Goal: Check status: Check status

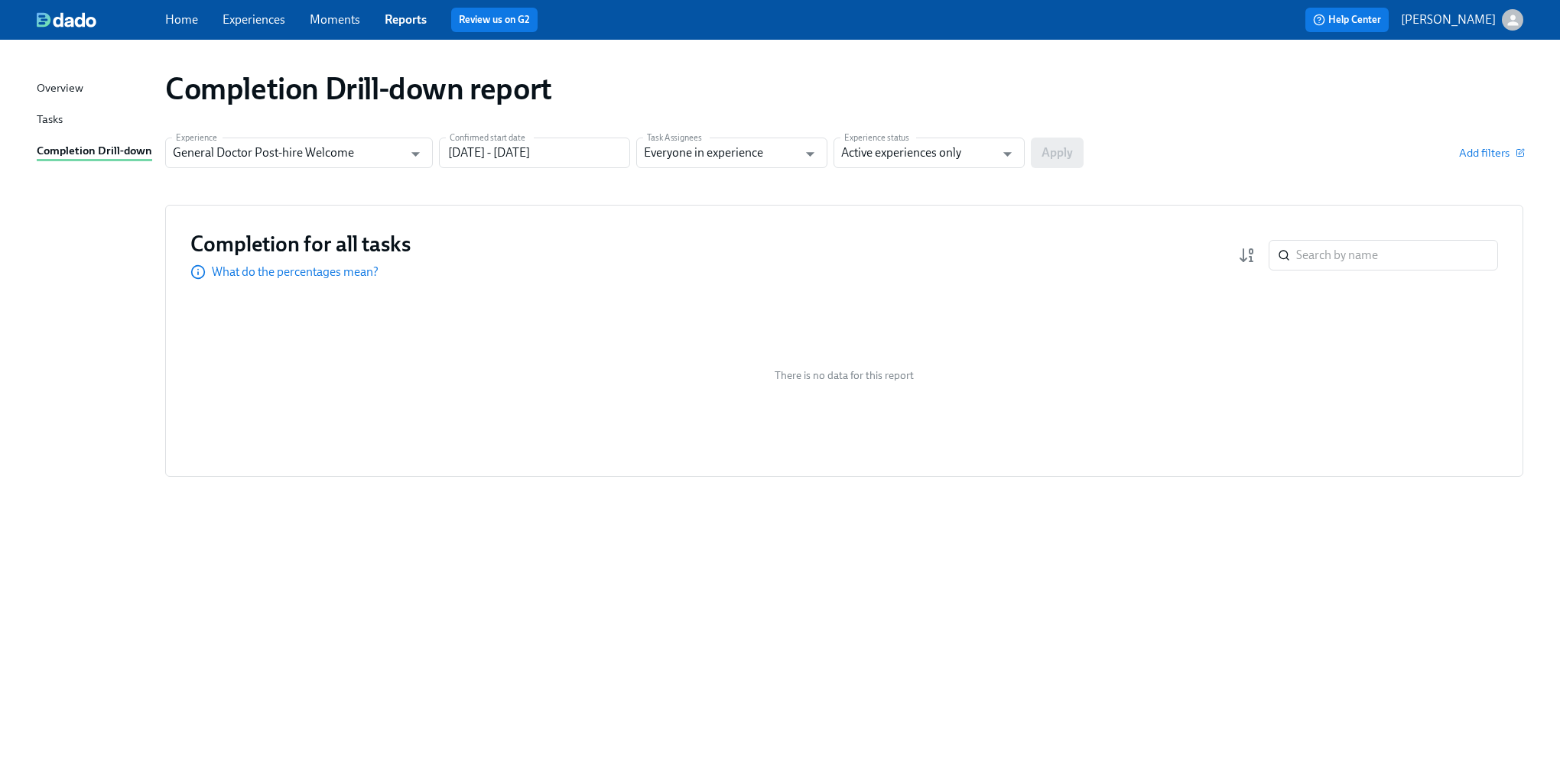
click at [350, 625] on div "Completion Drill-down report Experience General Doctor Post-hire Welcome Experi…" at bounding box center [780, 402] width 1487 height 690
click at [1342, 246] on input "search" at bounding box center [1397, 255] width 202 height 30
type input "phyli"
click at [385, 157] on input "General Doctor Post-hire Welcome" at bounding box center [288, 153] width 230 height 30
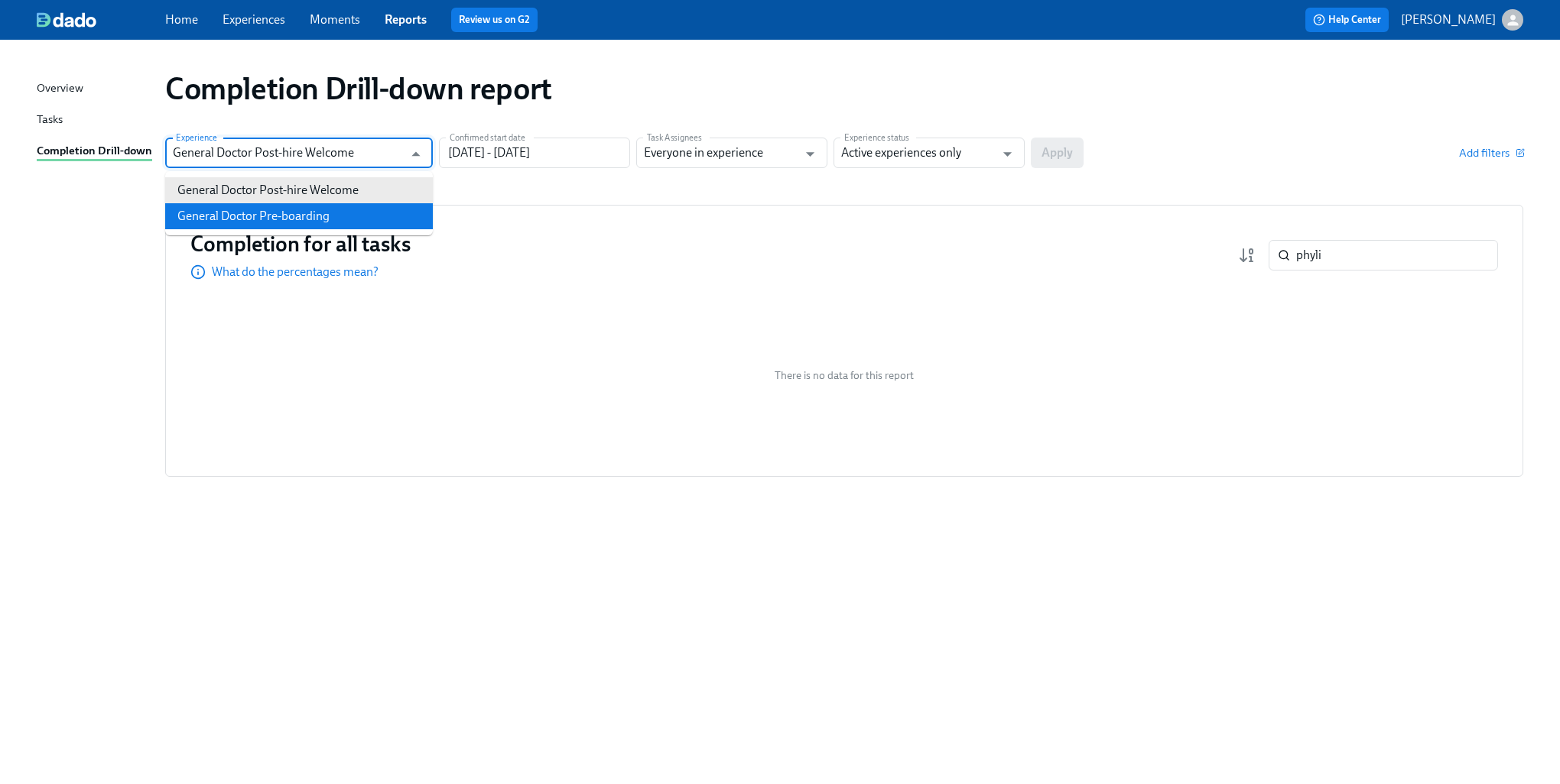
click at [288, 214] on li "General Doctor Pre-boarding" at bounding box center [299, 215] width 268 height 26
type input "General Doctor Pre-boarding"
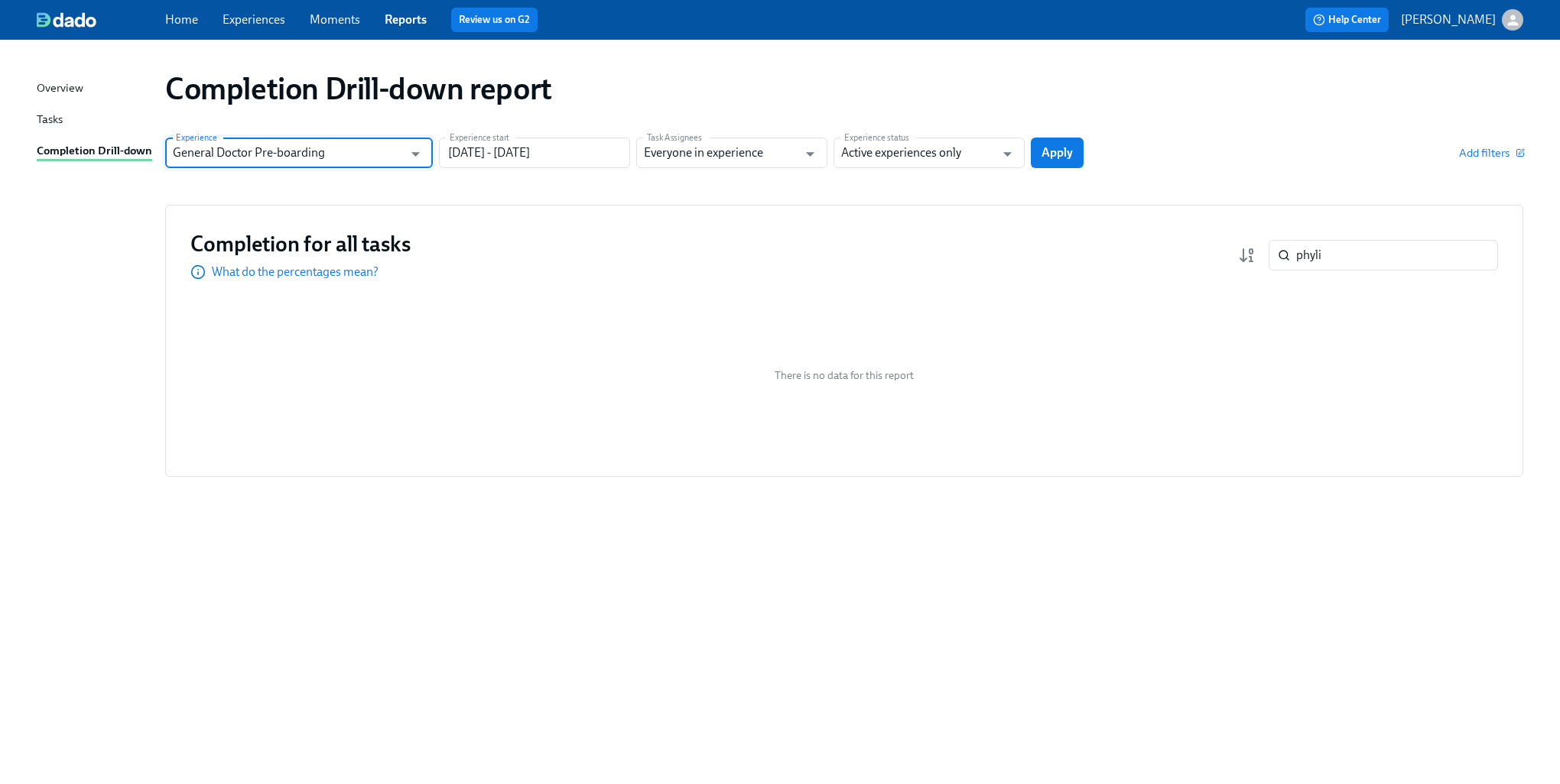
click at [1364, 272] on div "Completion for all tasks What do the percentages mean? phyli ​" at bounding box center [844, 254] width 1307 height 50
click at [1365, 268] on input "phyli" at bounding box center [1397, 255] width 202 height 30
click at [1077, 158] on button "Apply" at bounding box center [1058, 153] width 53 height 30
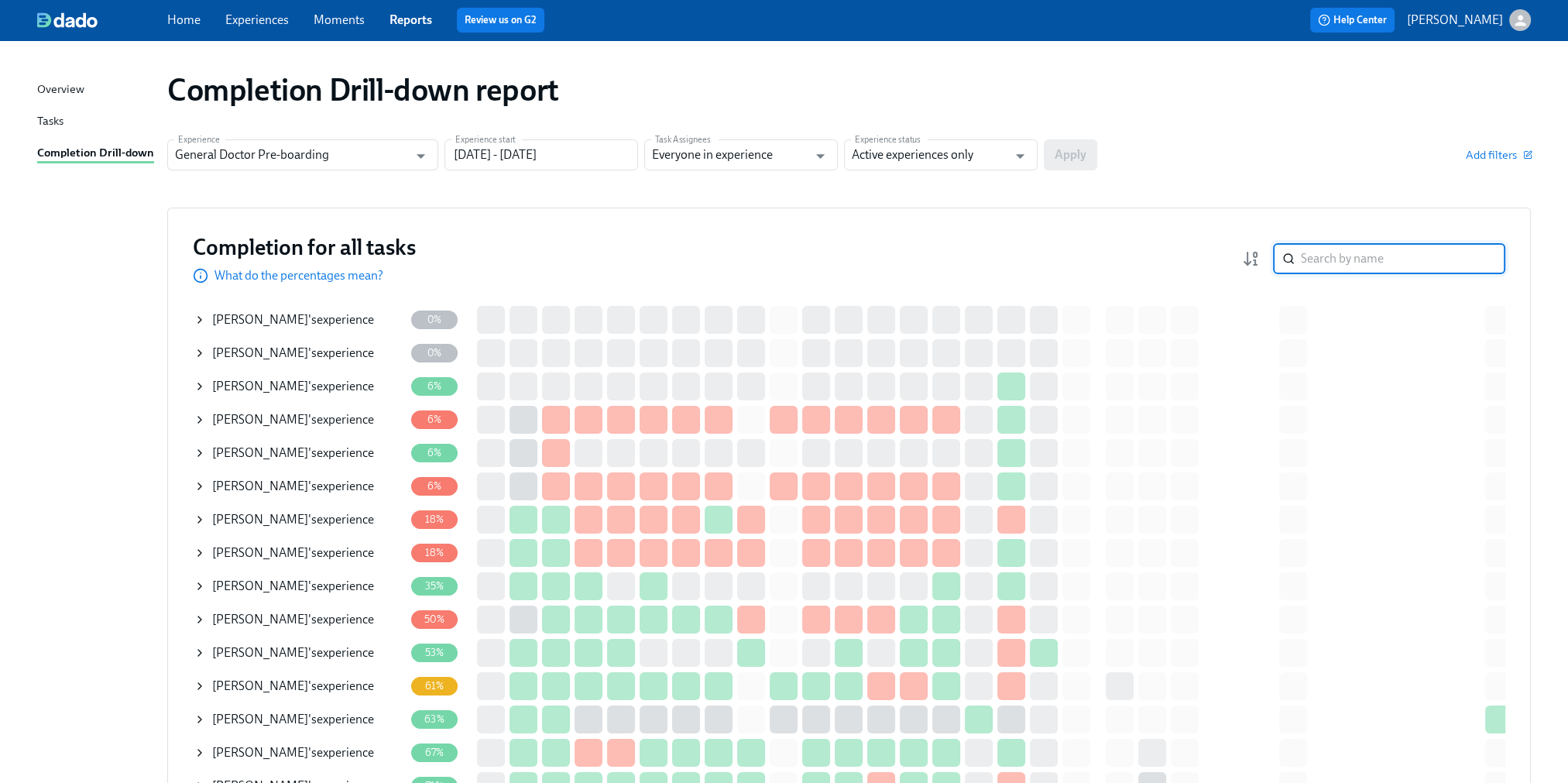
click at [1363, 268] on input "search" at bounding box center [1403, 259] width 205 height 31
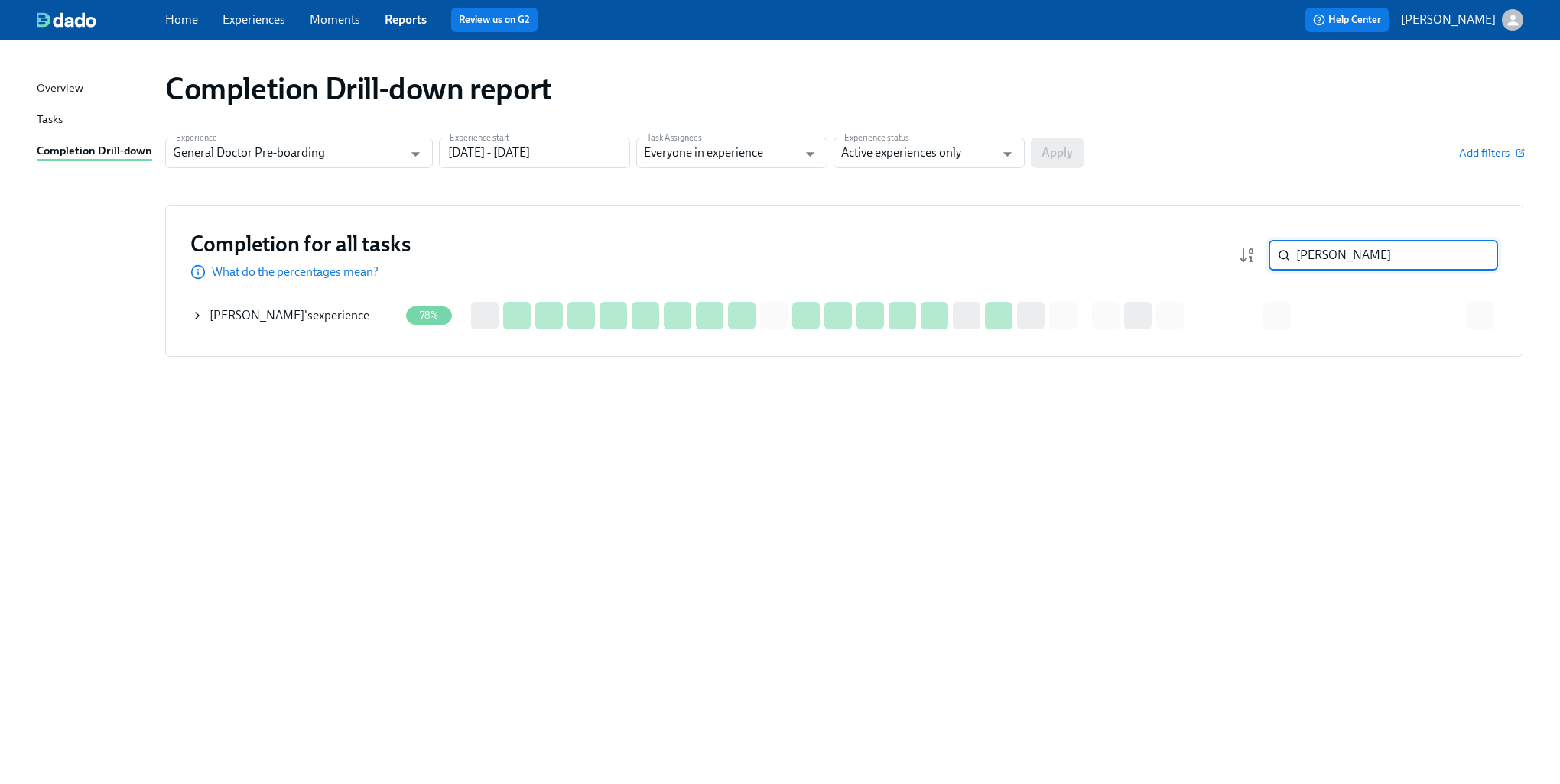
click at [210, 313] on span "[PERSON_NAME]" at bounding box center [257, 315] width 95 height 14
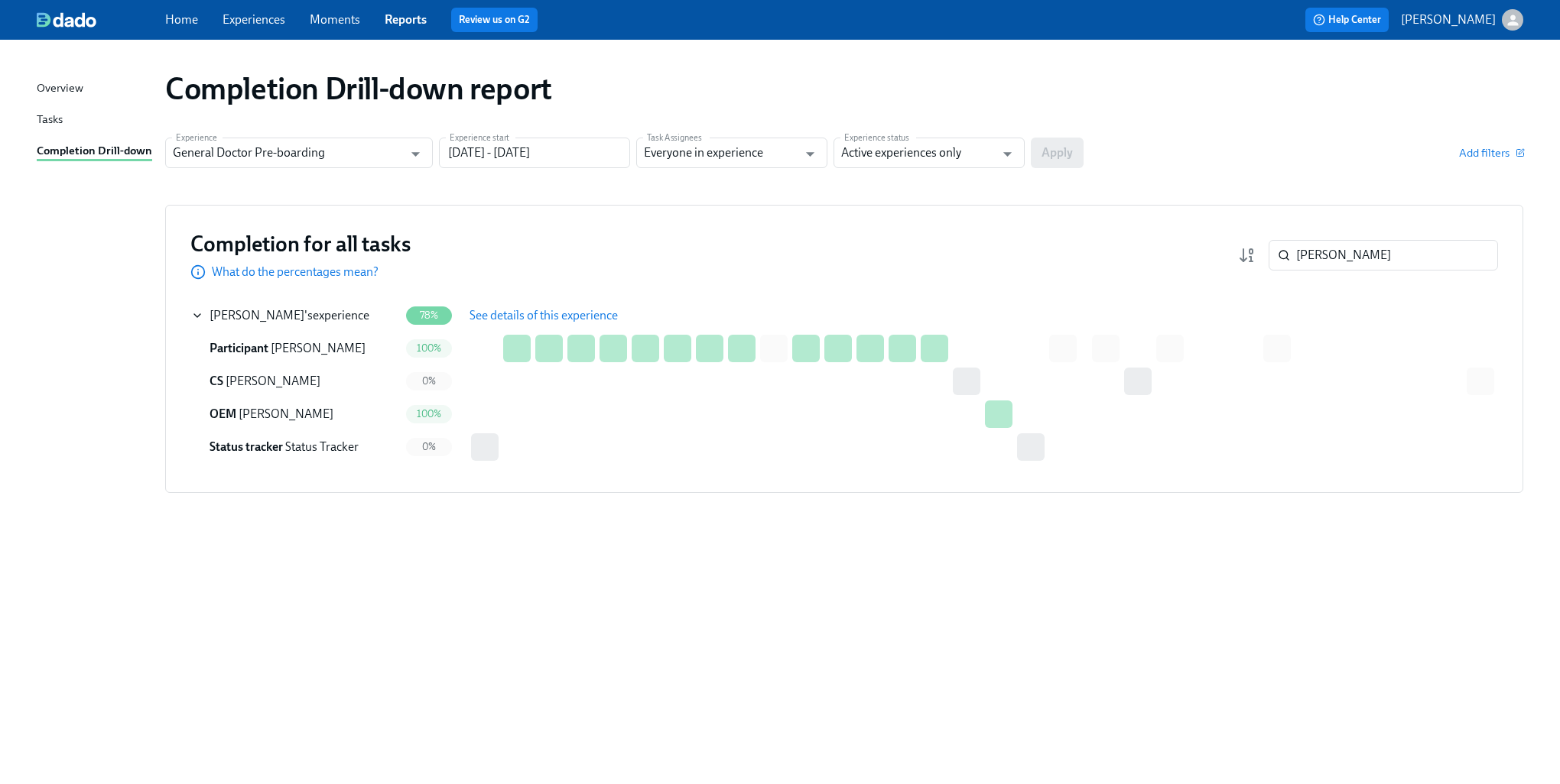
click at [536, 310] on span "See details of this experience" at bounding box center [544, 316] width 148 height 15
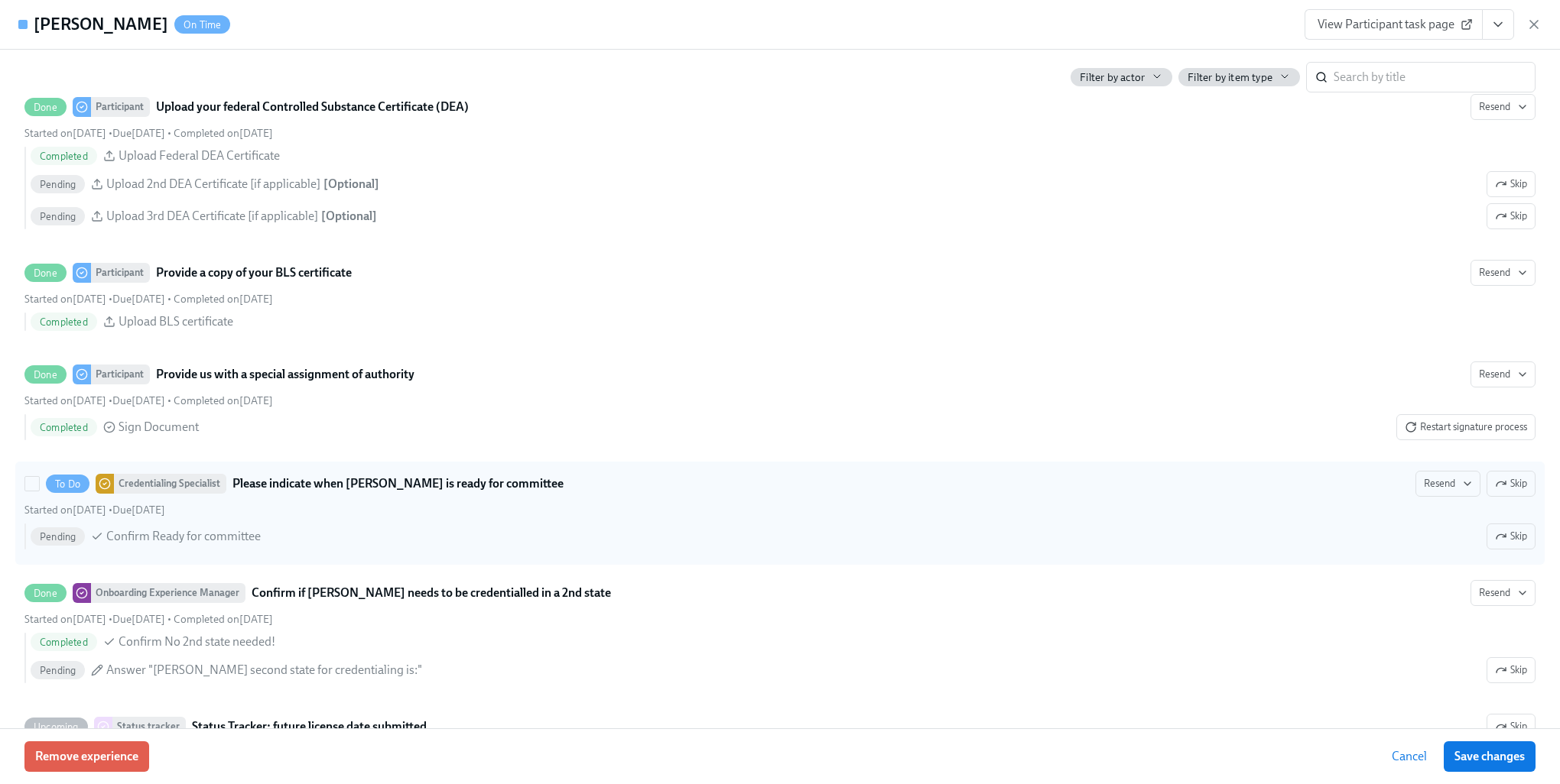
scroll to position [3441, 0]
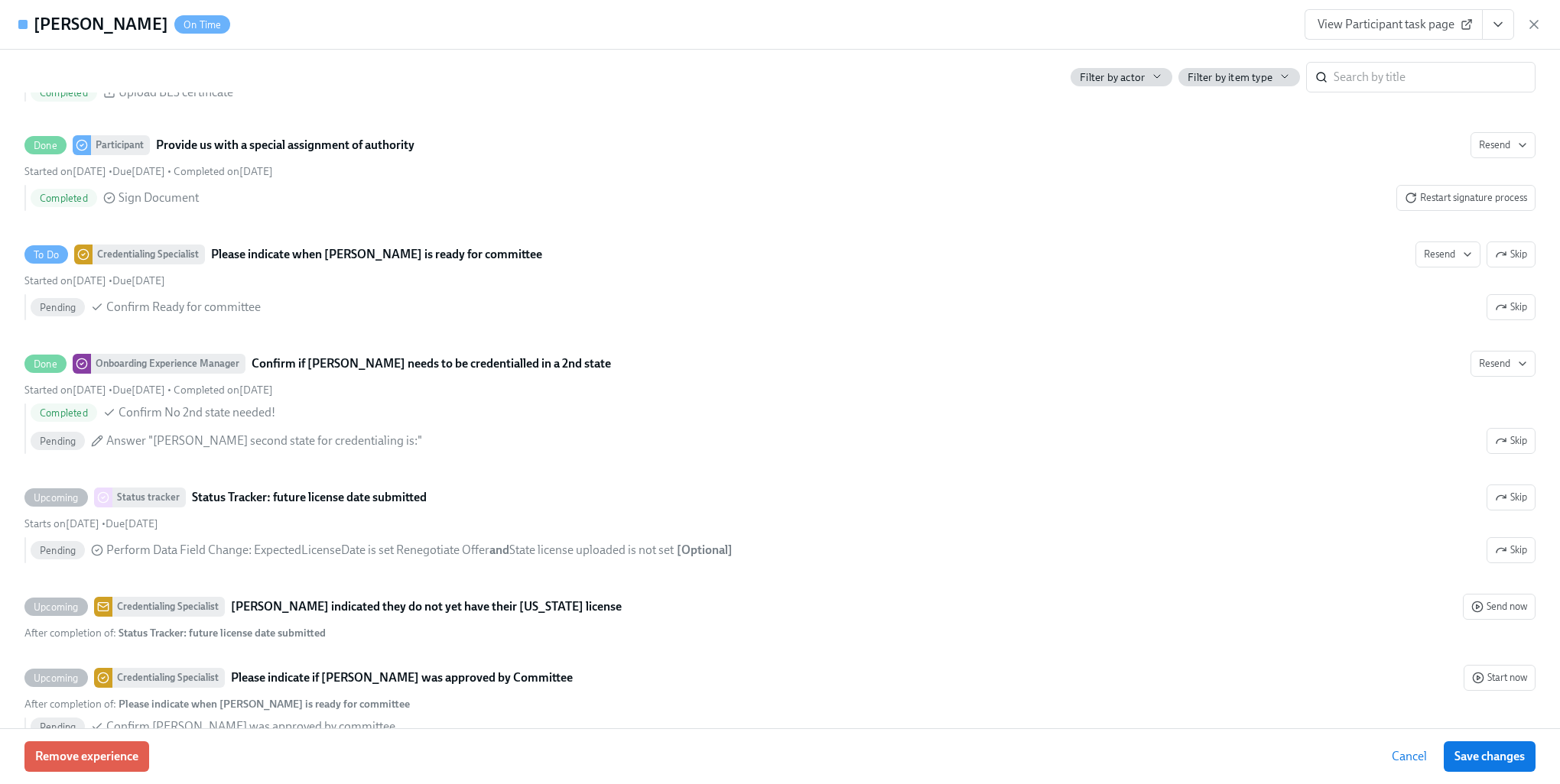
click at [1393, 756] on span "Cancel" at bounding box center [1409, 756] width 35 height 15
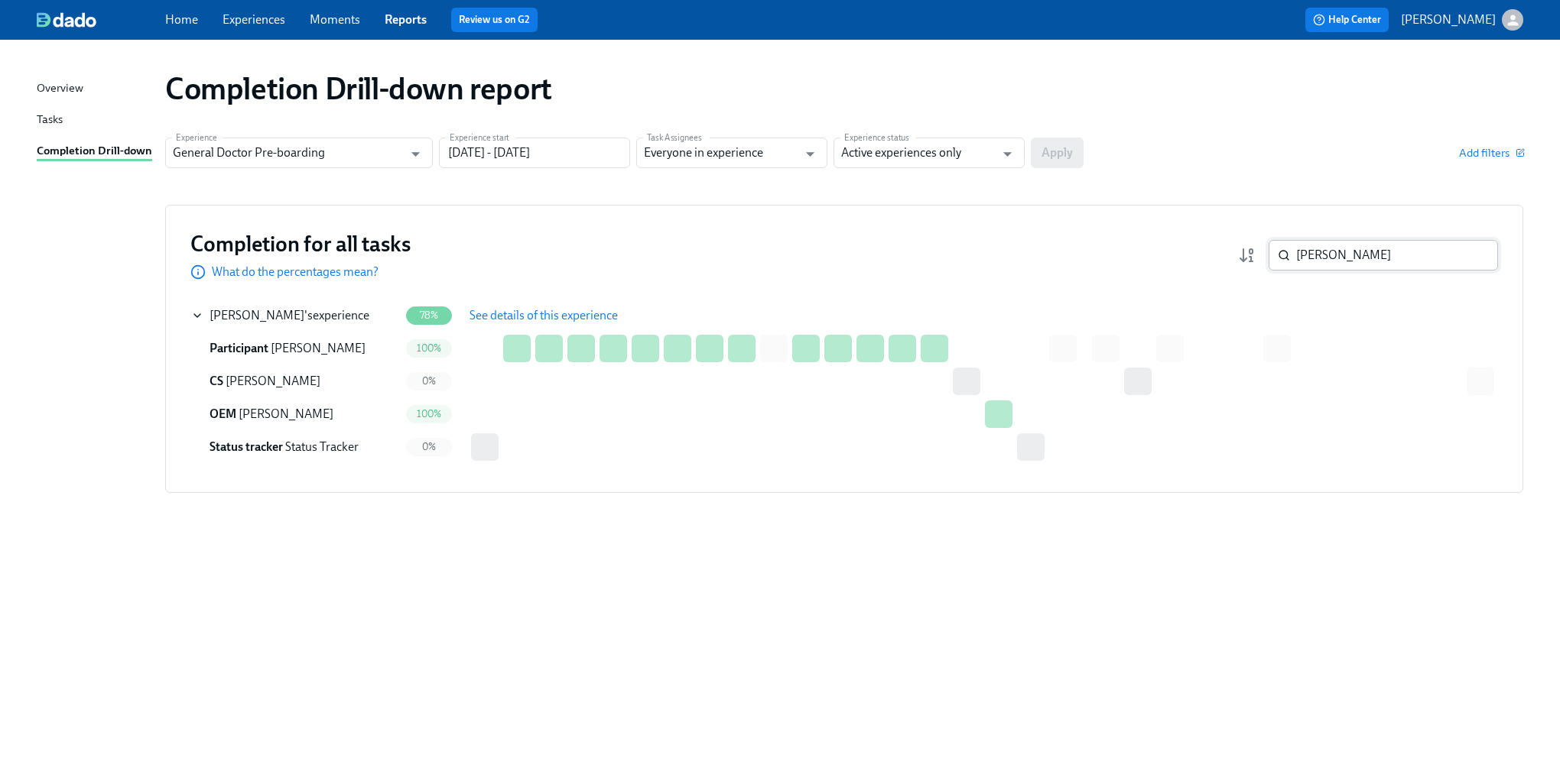
click at [1325, 261] on input "[PERSON_NAME]" at bounding box center [1397, 255] width 202 height 30
type input "ezunu"
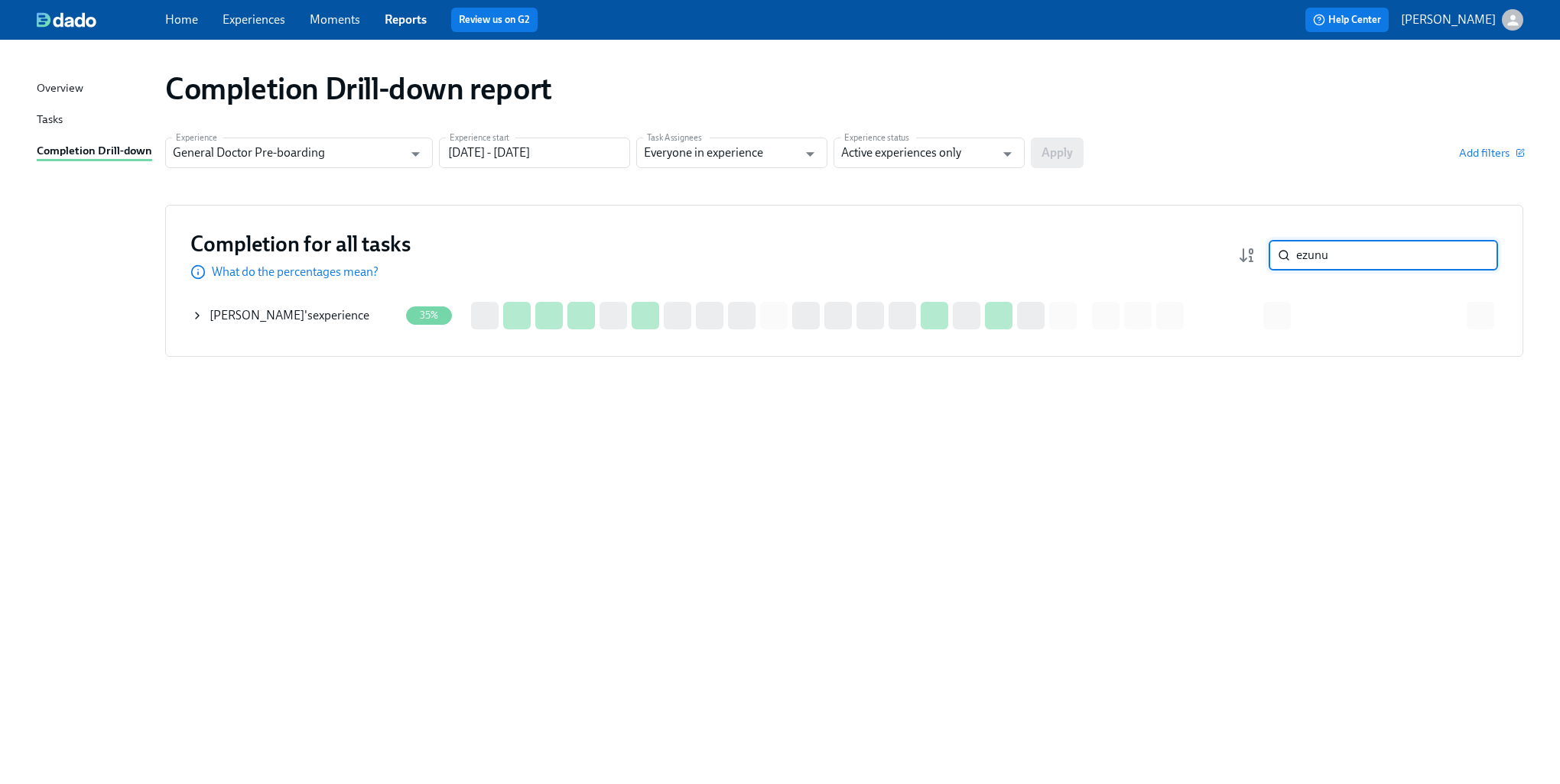
click at [191, 316] on icon at bounding box center [197, 315] width 12 height 12
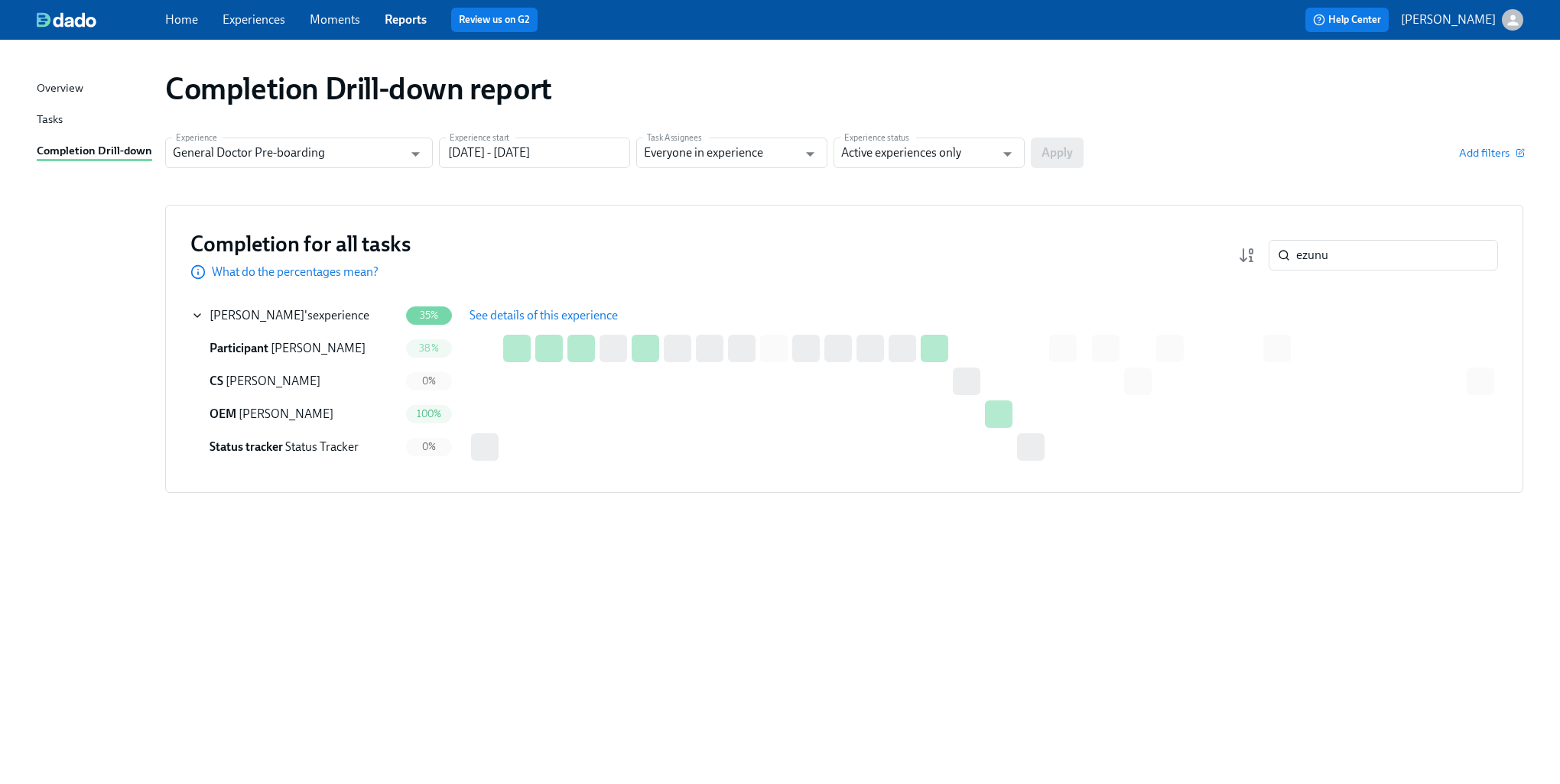
click at [581, 316] on span "See details of this experience" at bounding box center [544, 316] width 148 height 15
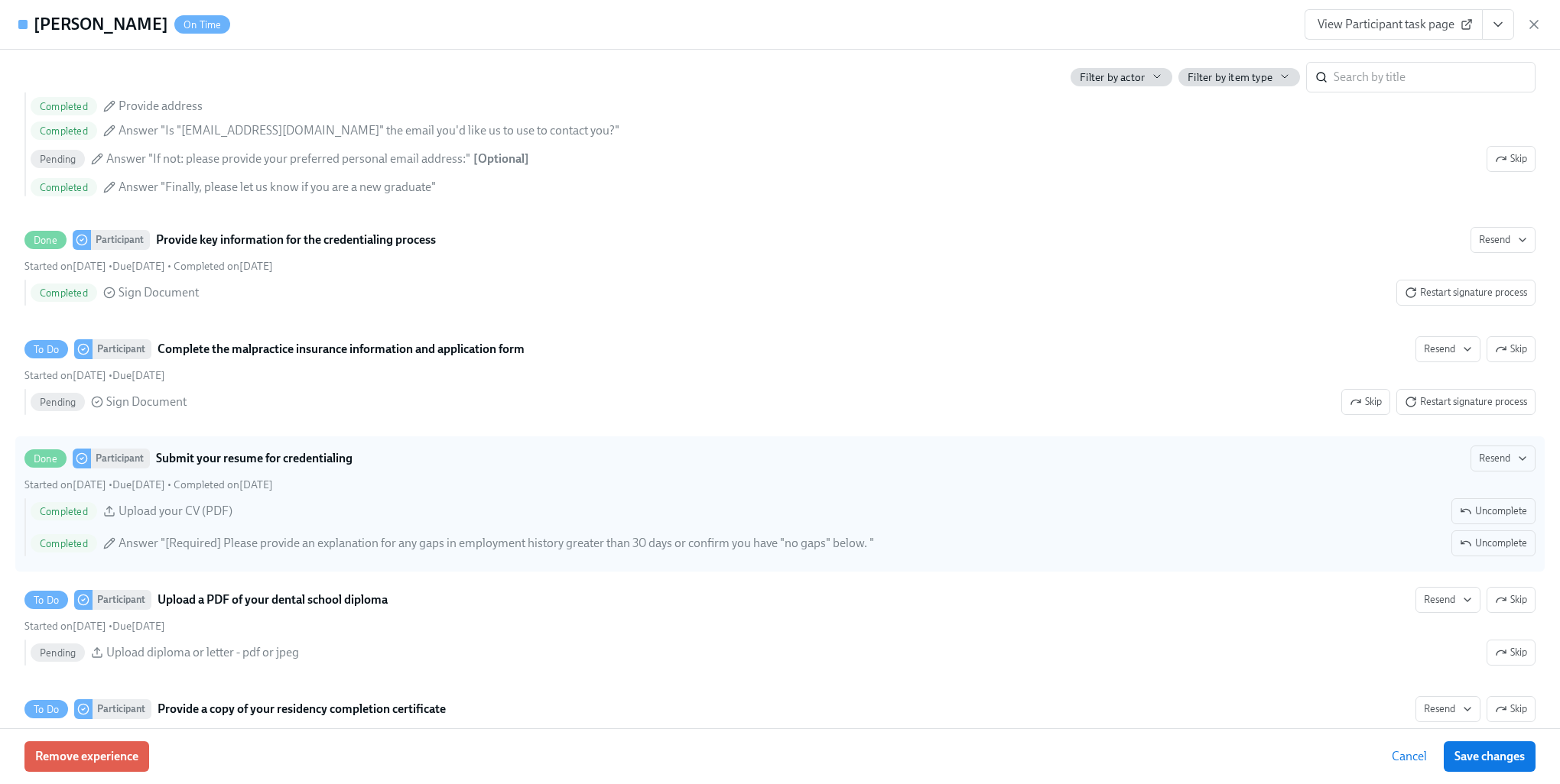
scroll to position [1988, 0]
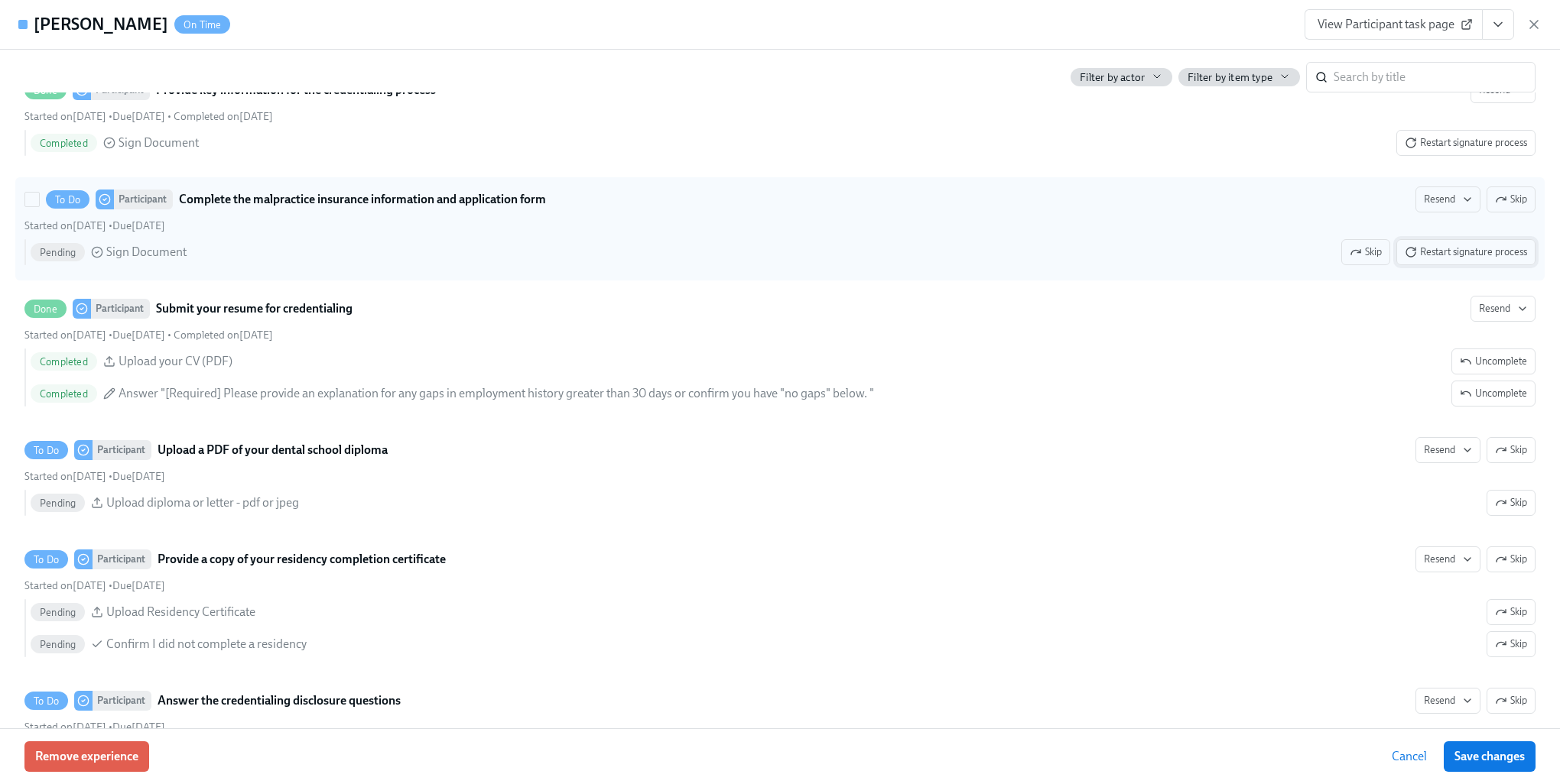
click at [1444, 260] on span "Restart signature process" at bounding box center [1466, 252] width 122 height 15
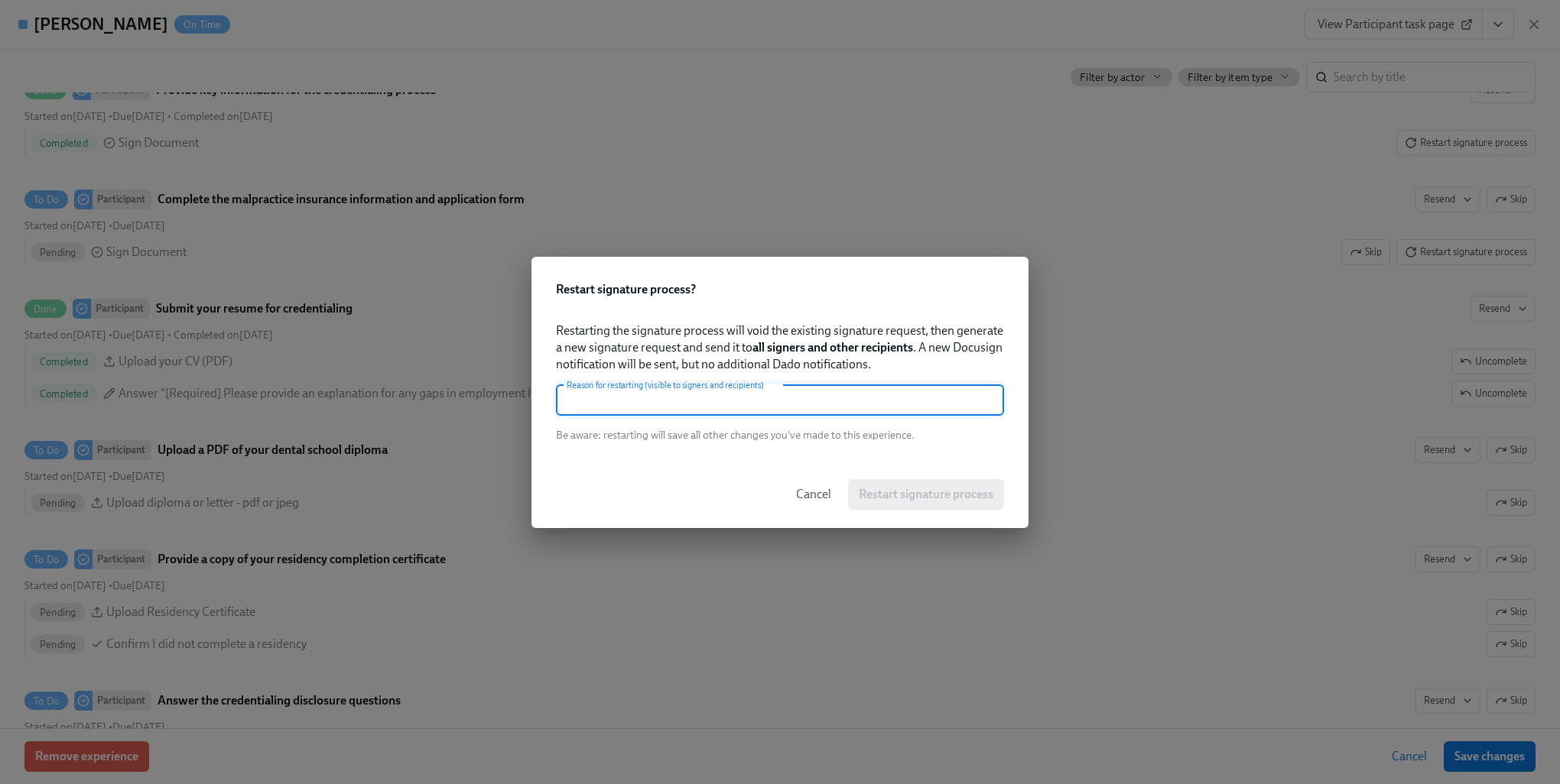
click at [797, 402] on input "text" at bounding box center [780, 401] width 448 height 30
click at [790, 406] on input "needs signature" at bounding box center [780, 401] width 448 height 30
type input "needs signature"
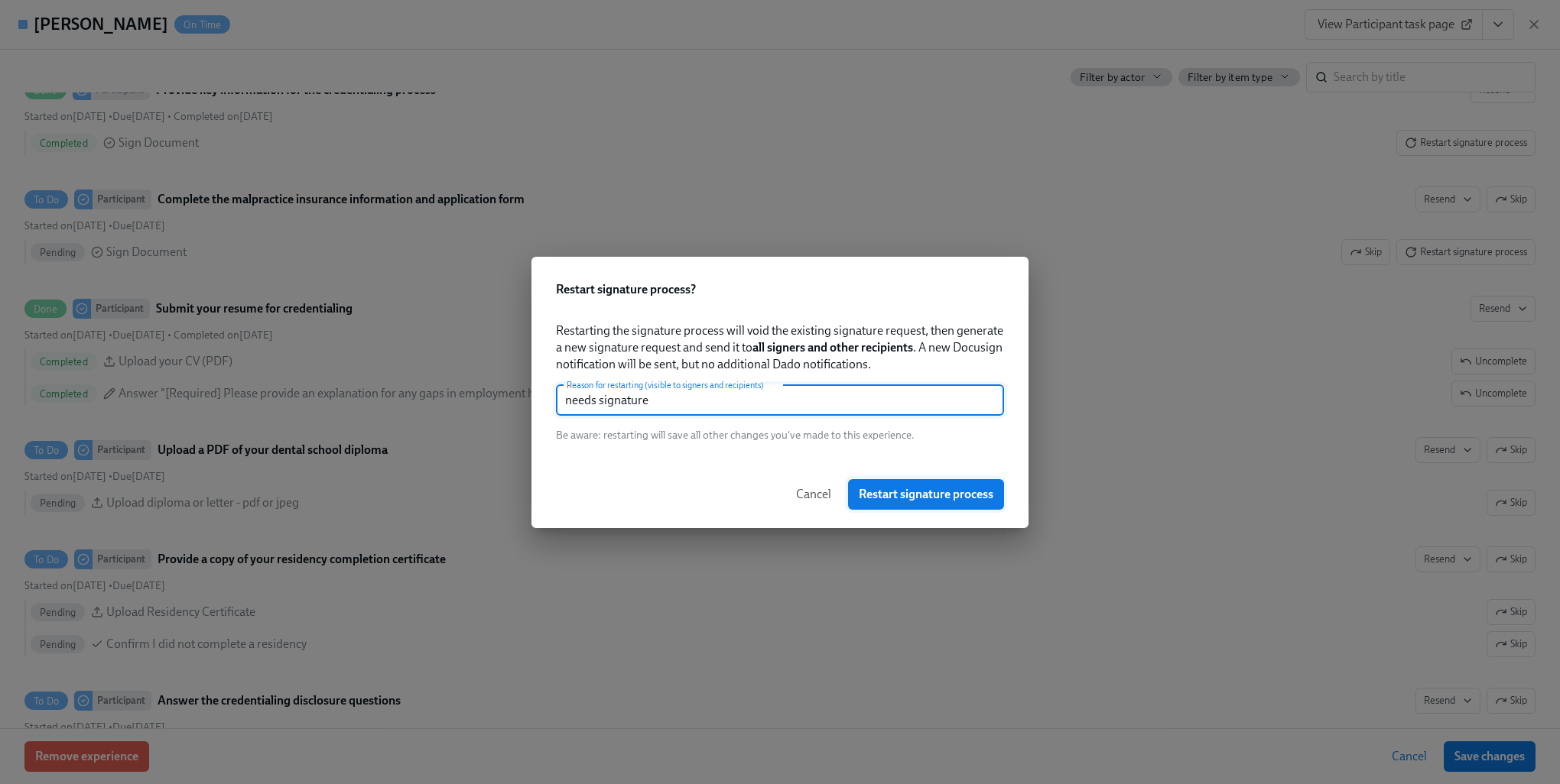
click at [957, 487] on span "Restart signature process" at bounding box center [927, 495] width 135 height 15
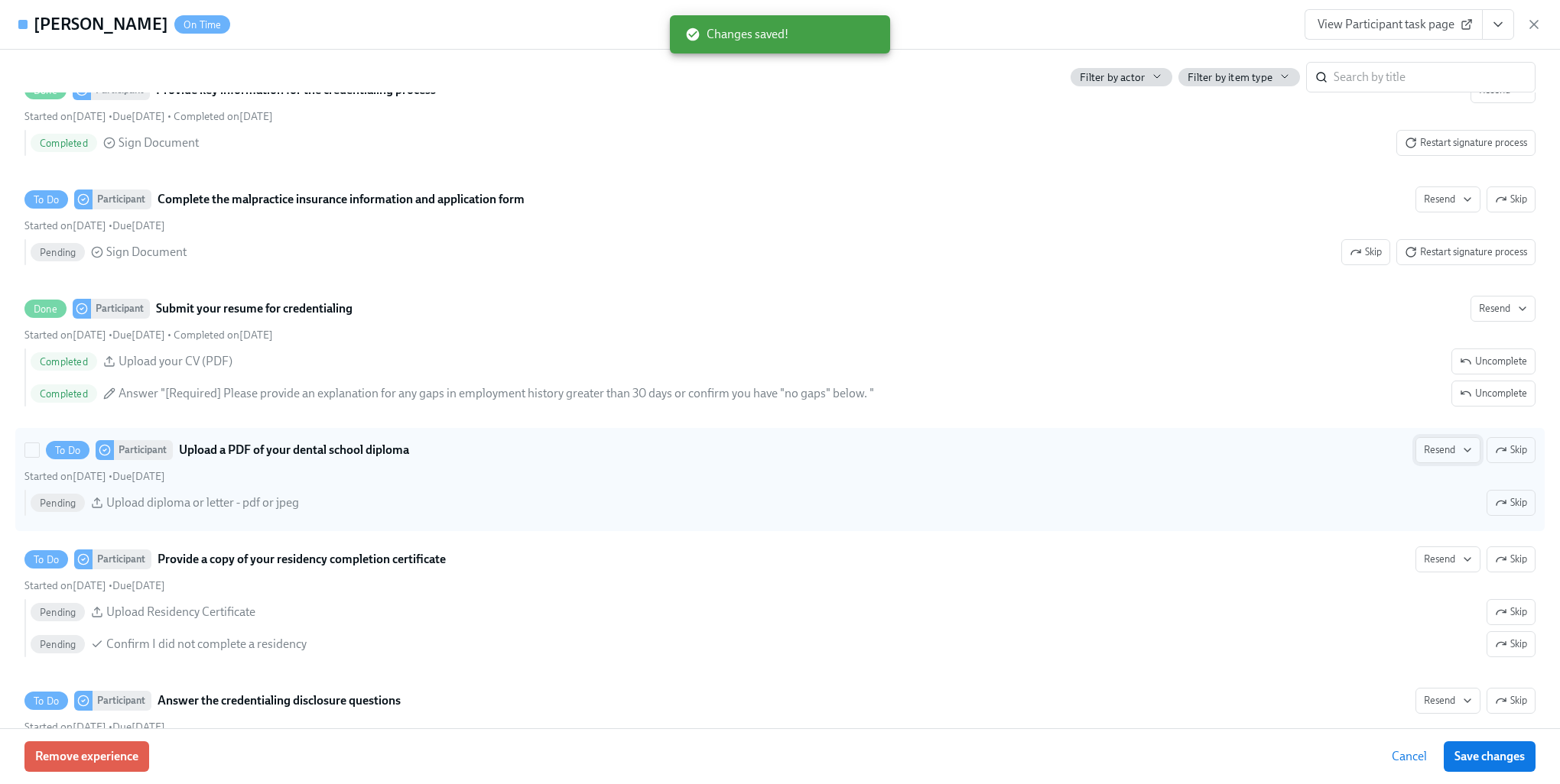
click at [1448, 457] on span "Resend" at bounding box center [1448, 450] width 48 height 15
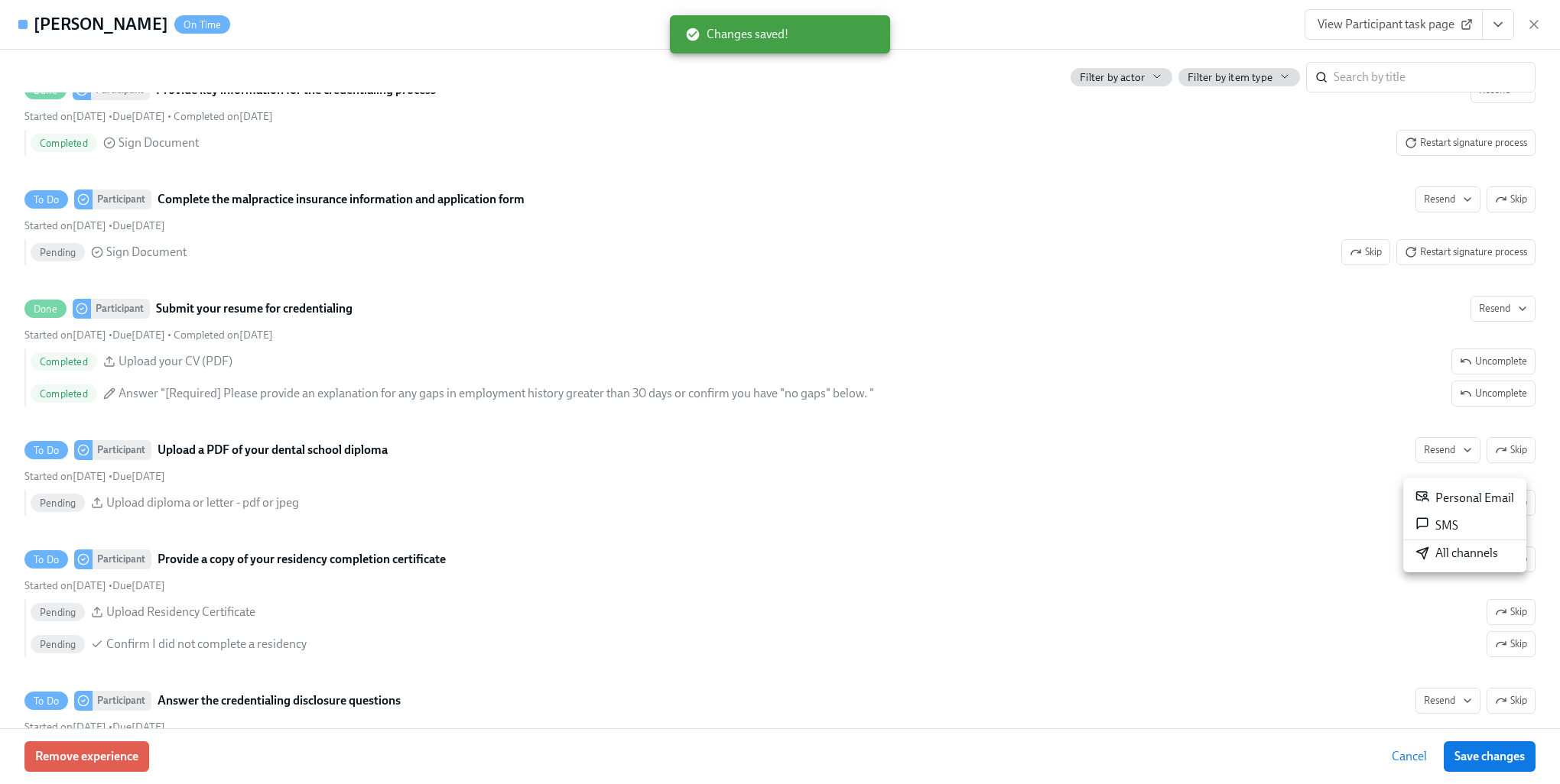
click at [1437, 551] on div "All channels" at bounding box center [1457, 553] width 83 height 17
click at [1294, 497] on div at bounding box center [780, 392] width 1560 height 784
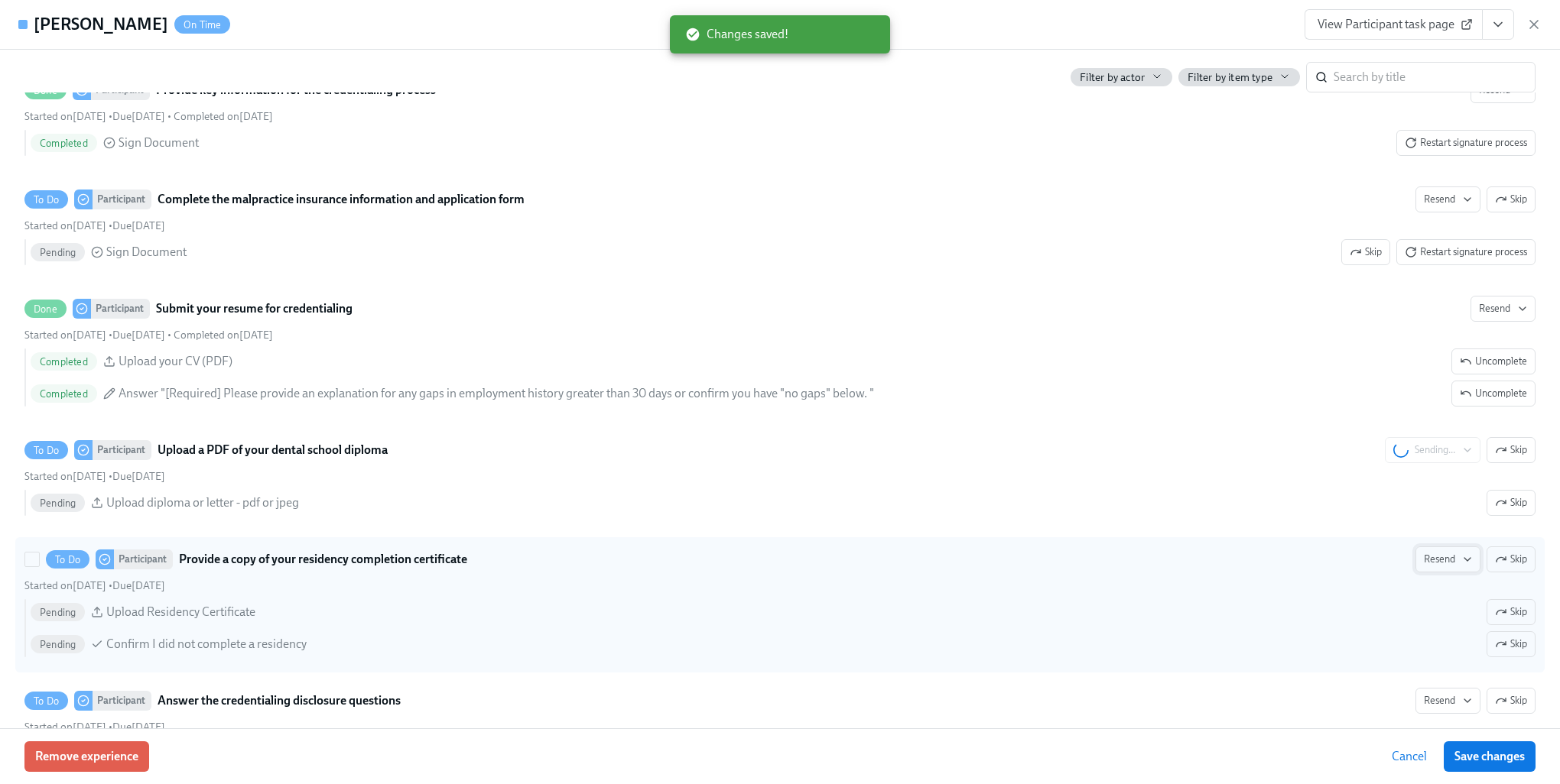
click at [1434, 568] on span "Resend" at bounding box center [1448, 560] width 48 height 15
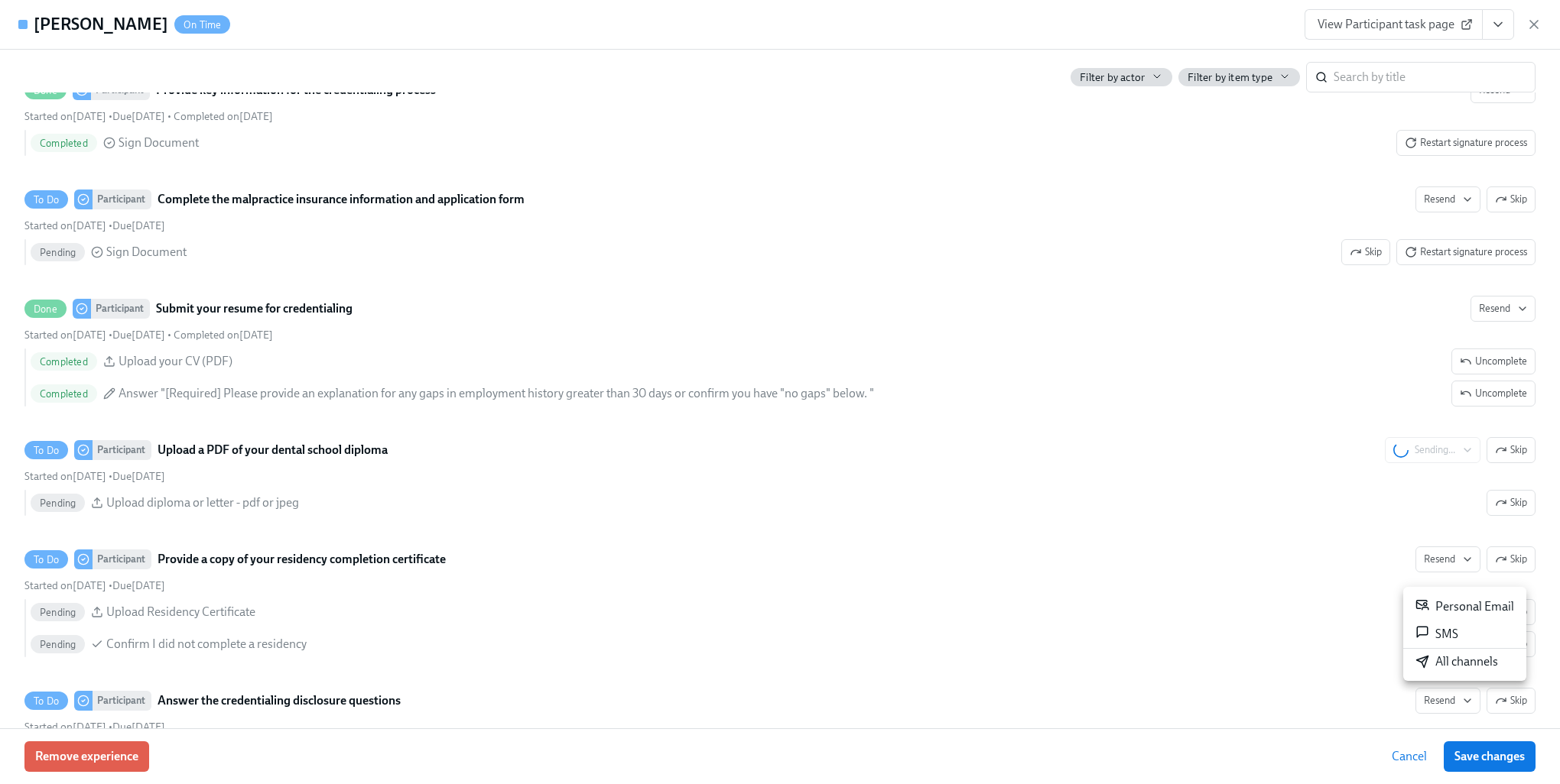
click at [1417, 669] on div "All channels" at bounding box center [1457, 663] width 83 height 17
click at [1142, 516] on div at bounding box center [780, 392] width 1560 height 784
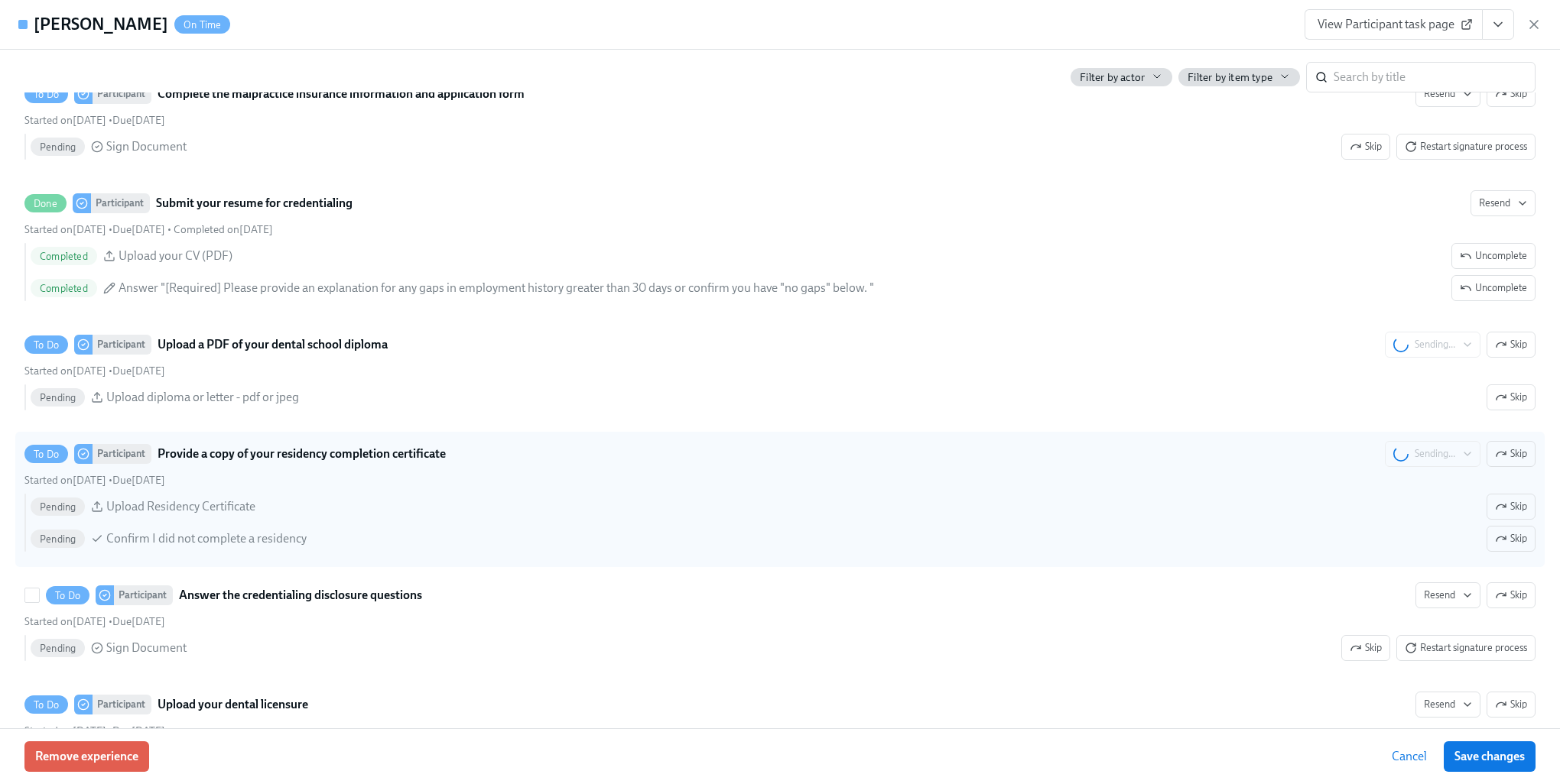
scroll to position [2217, 0]
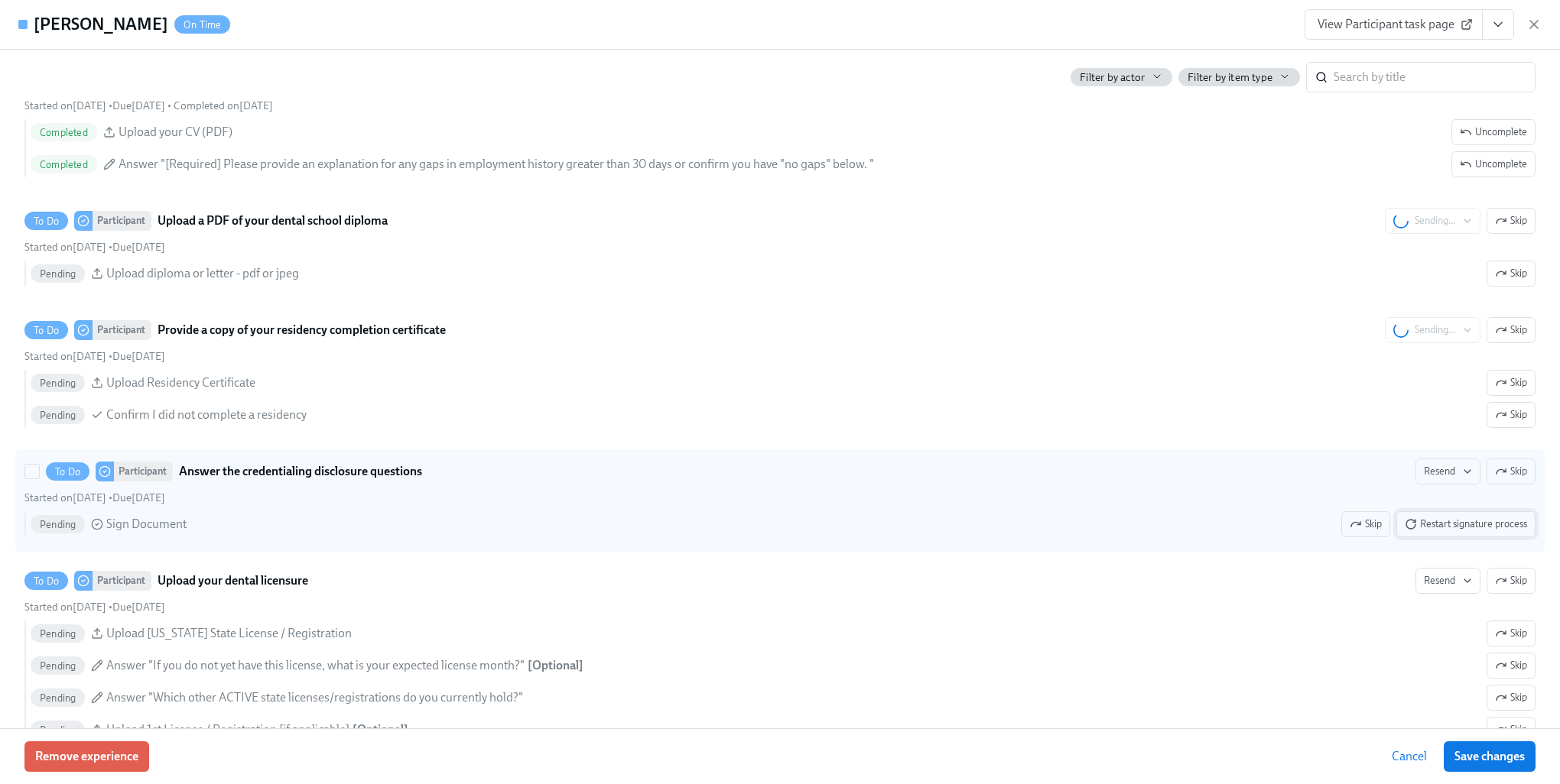
click at [1428, 537] on button "Restart signature process" at bounding box center [1466, 524] width 140 height 26
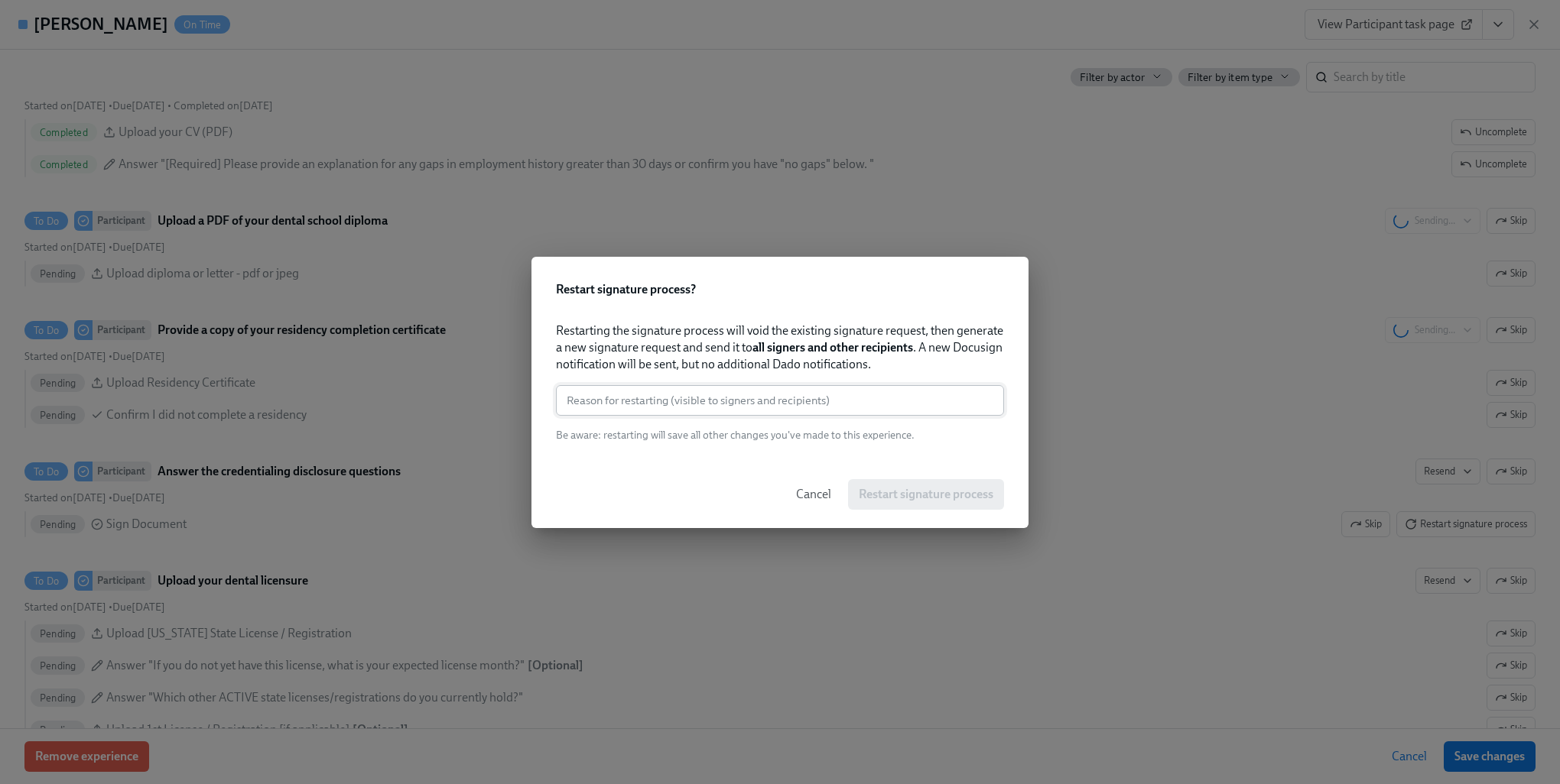
click at [686, 399] on input "text" at bounding box center [780, 401] width 448 height 30
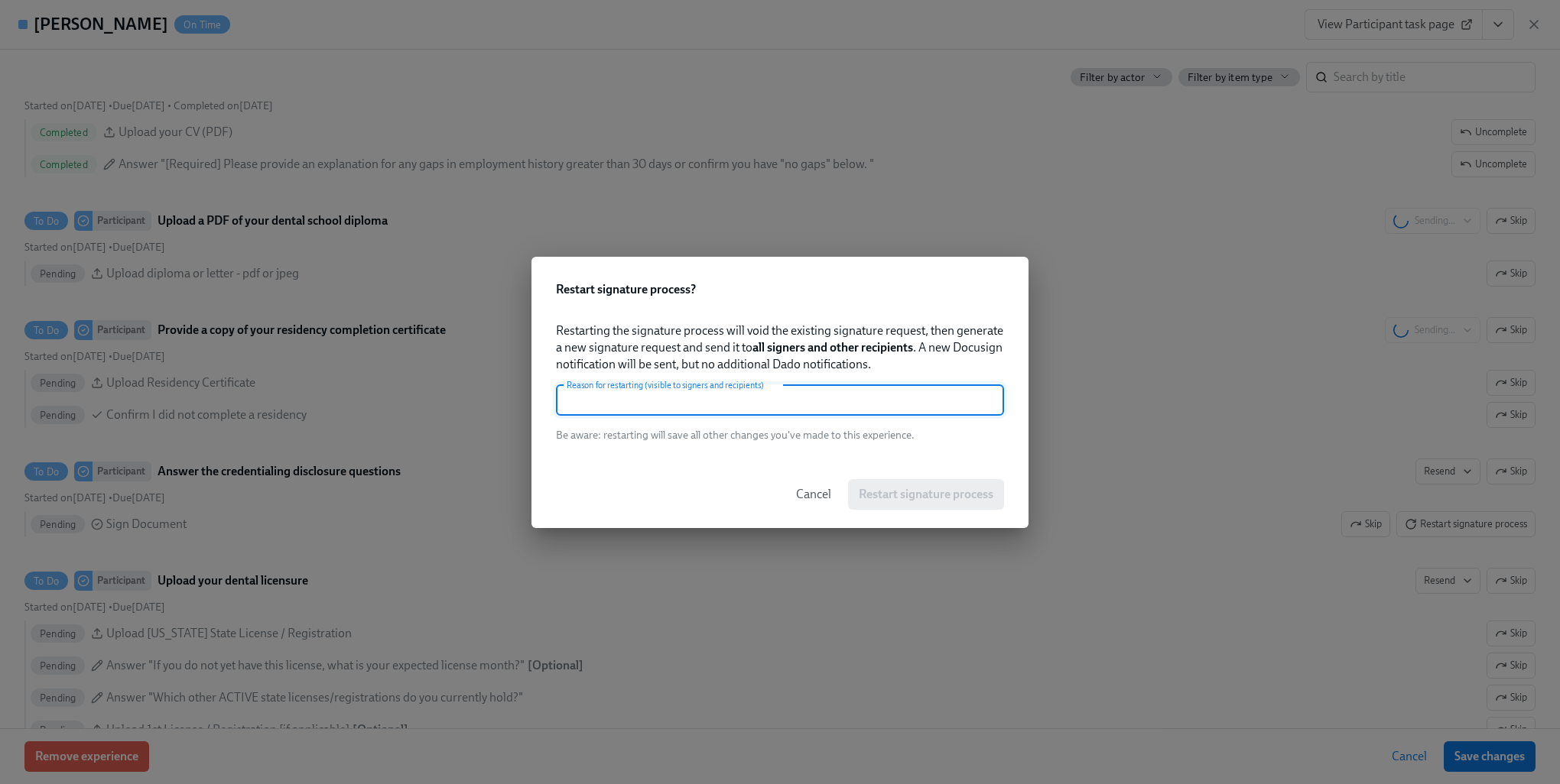
paste input "needs signature"
type input "needs signature"
click at [939, 499] on span "Restart signature process" at bounding box center [927, 495] width 135 height 15
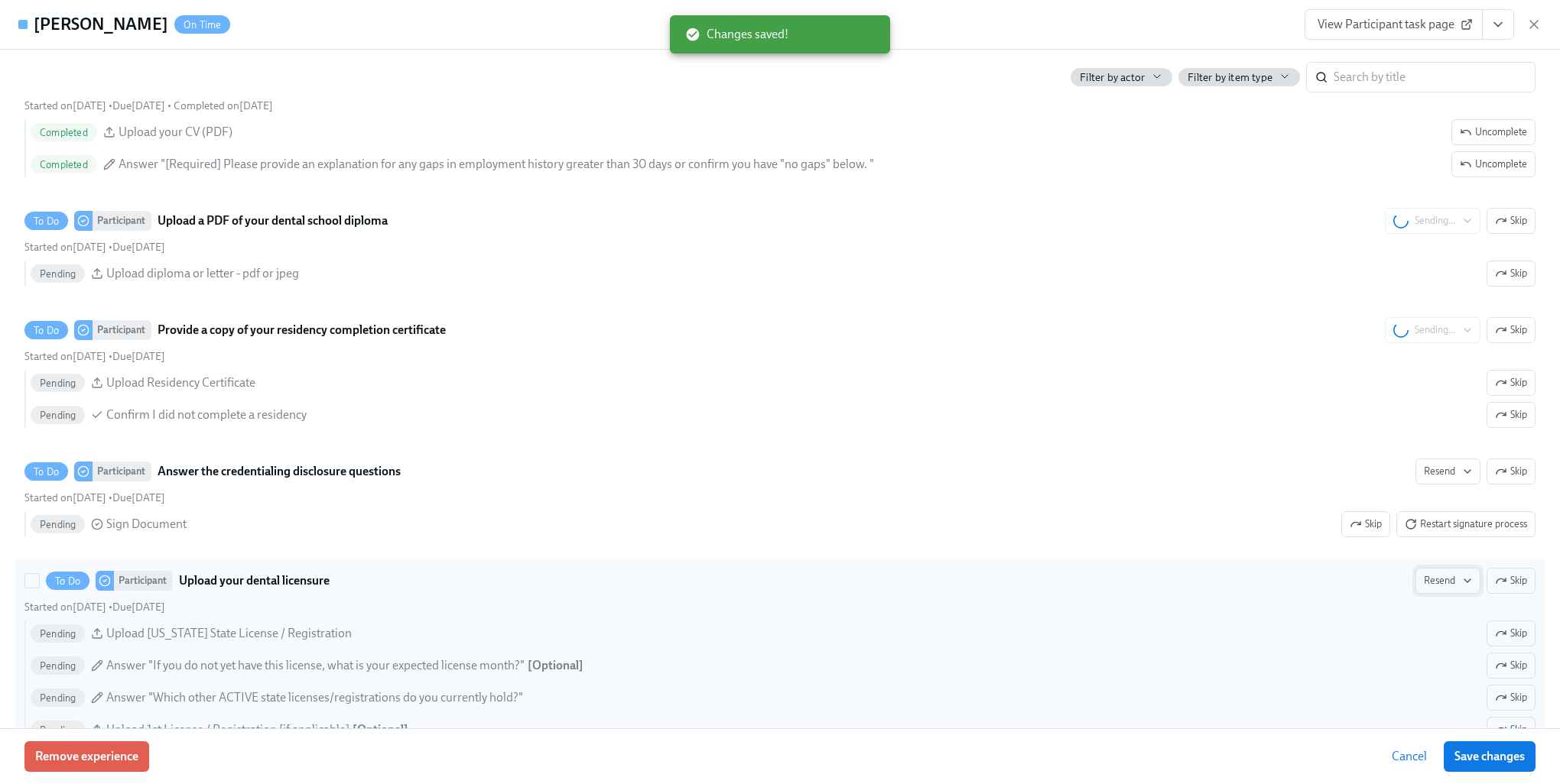
click at [1439, 588] on span "Resend" at bounding box center [1448, 581] width 48 height 15
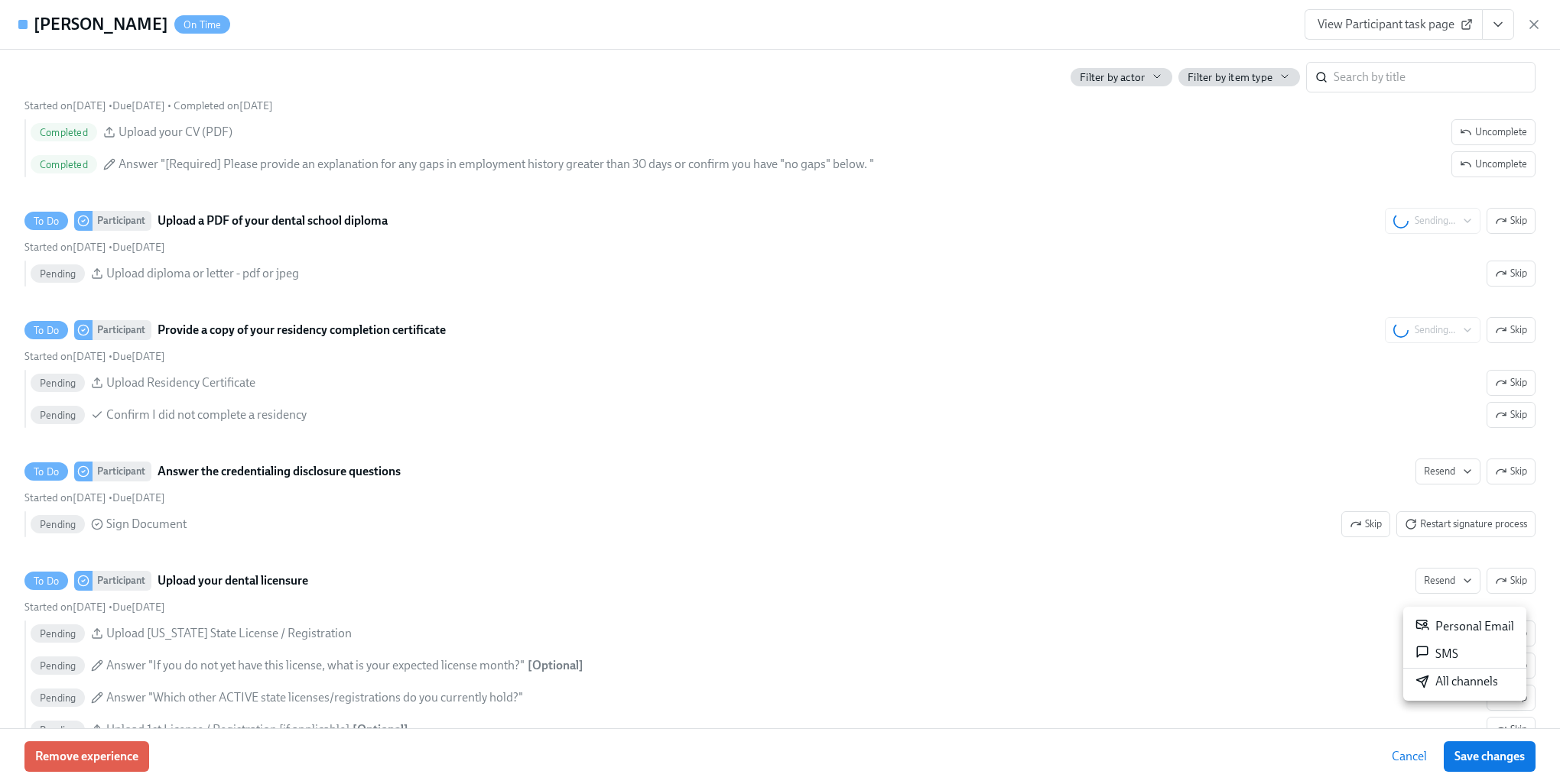
click at [1432, 680] on div "All channels" at bounding box center [1457, 682] width 83 height 17
click at [1136, 594] on div at bounding box center [780, 392] width 1560 height 784
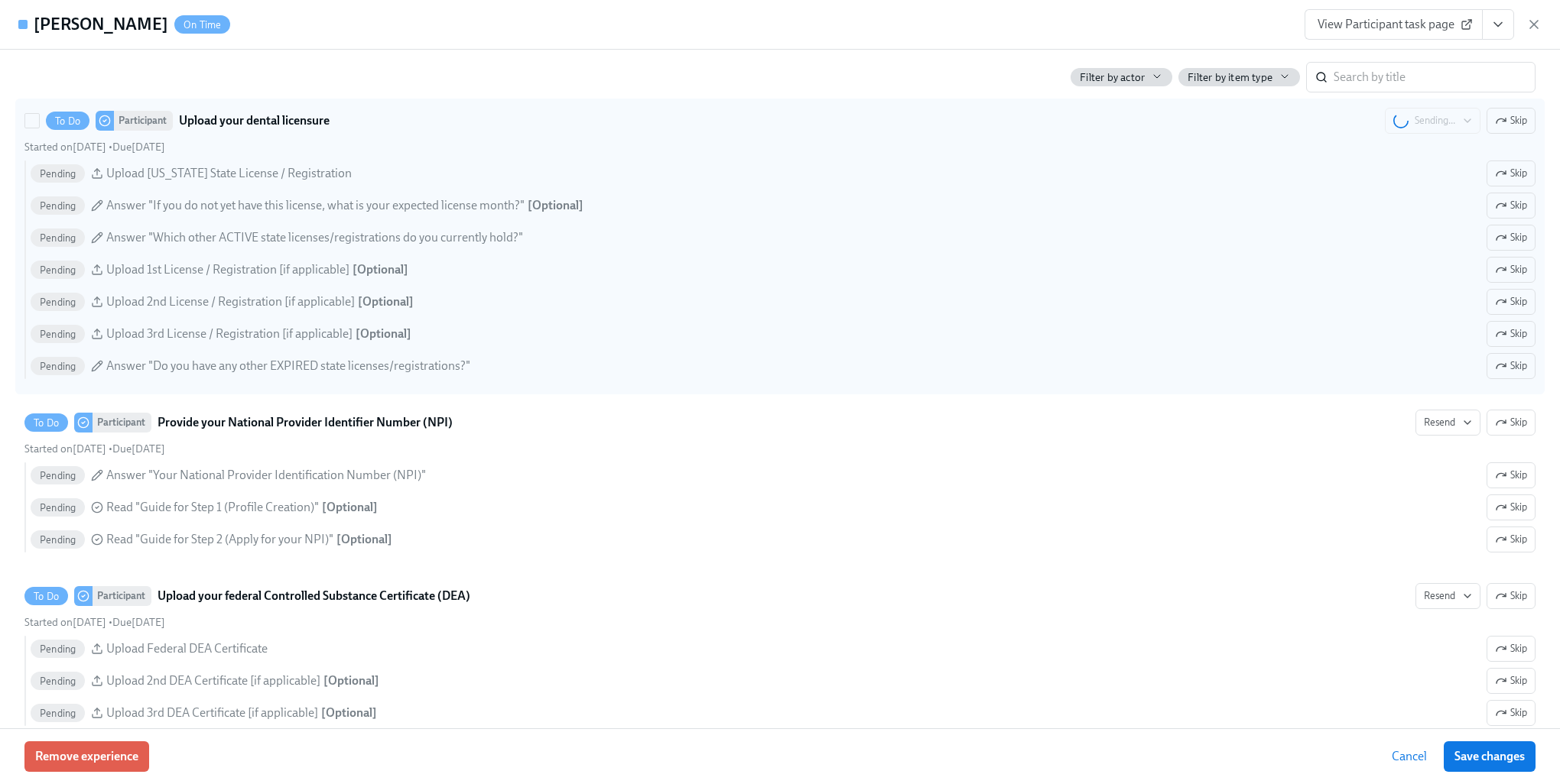
scroll to position [2753, 0]
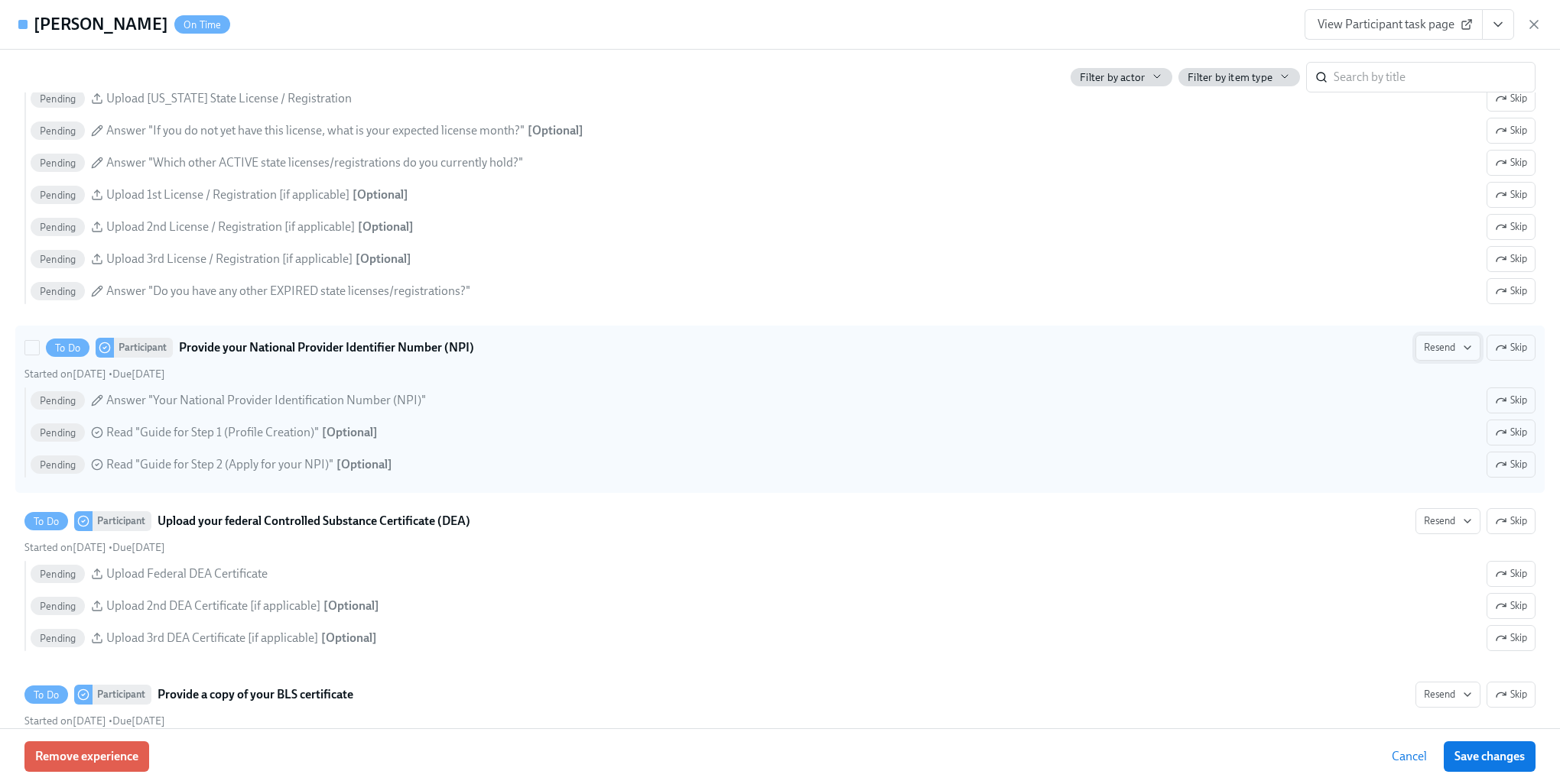
click at [1425, 356] on span "Resend" at bounding box center [1448, 347] width 48 height 15
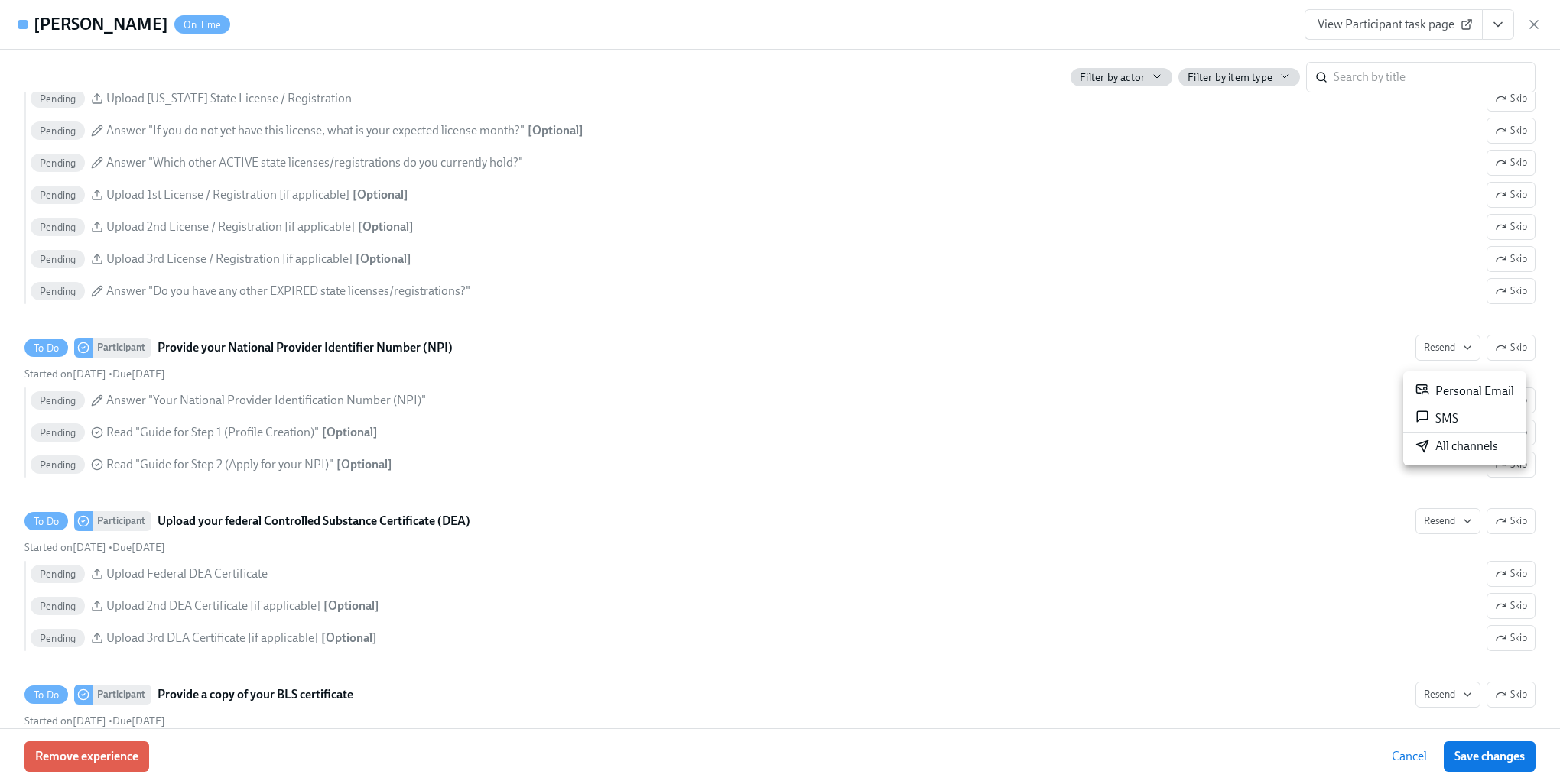
click at [1440, 450] on div "All channels" at bounding box center [1457, 447] width 83 height 17
click at [1080, 466] on div at bounding box center [780, 392] width 1560 height 784
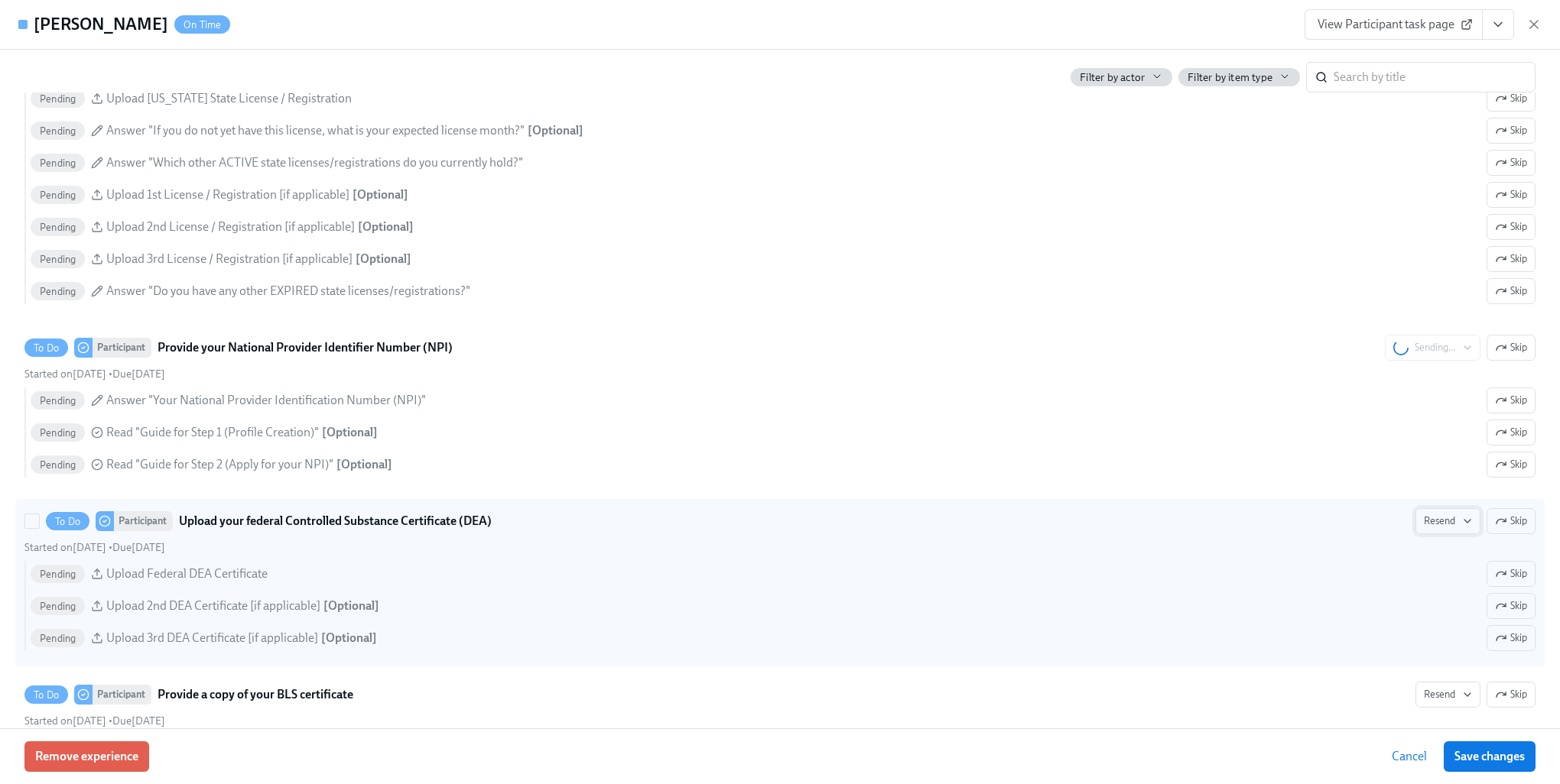
click at [1435, 529] on span "Resend" at bounding box center [1448, 521] width 48 height 15
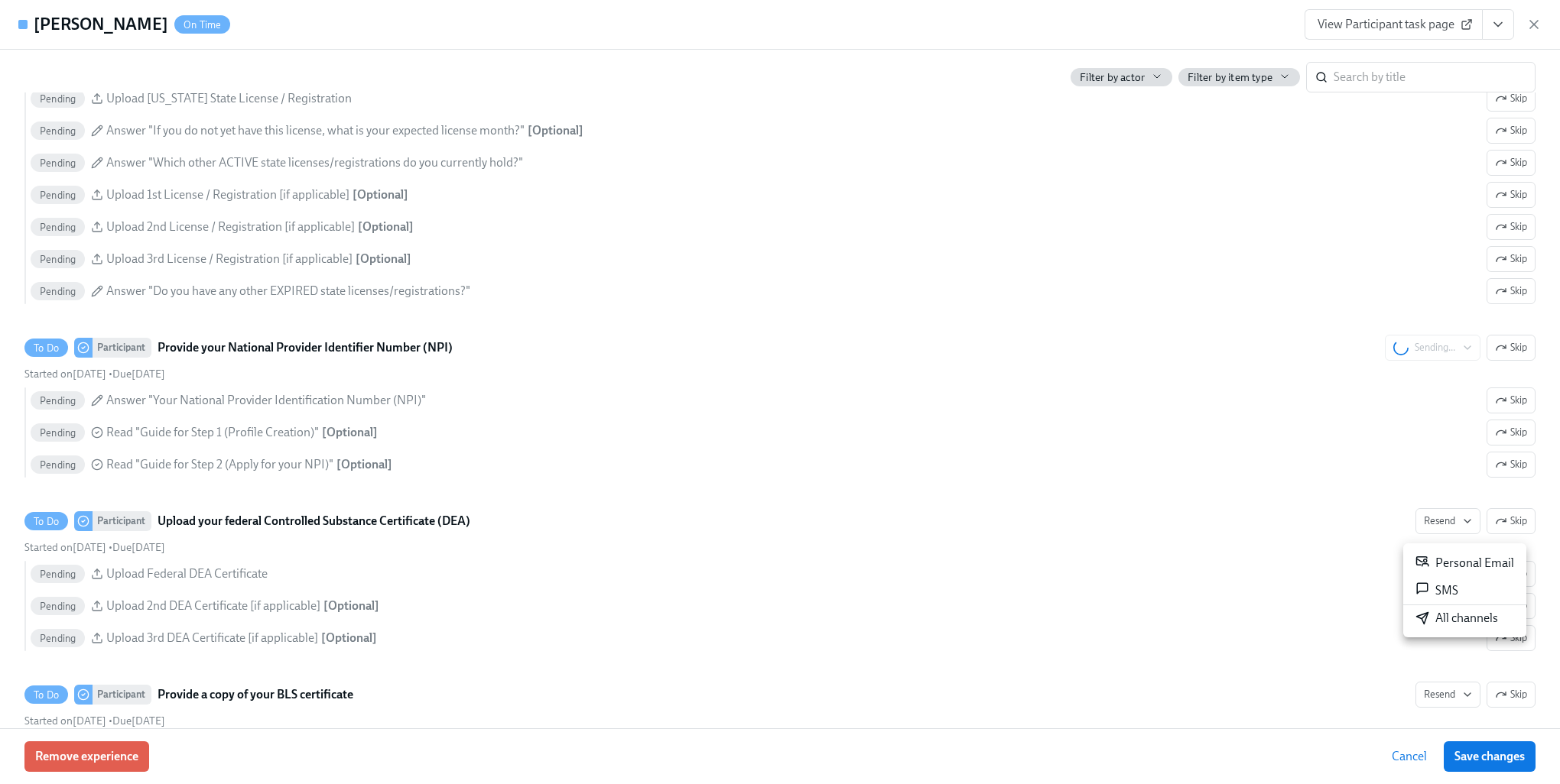
click at [1437, 616] on div "All channels" at bounding box center [1457, 619] width 83 height 17
click at [1225, 603] on div at bounding box center [780, 392] width 1560 height 784
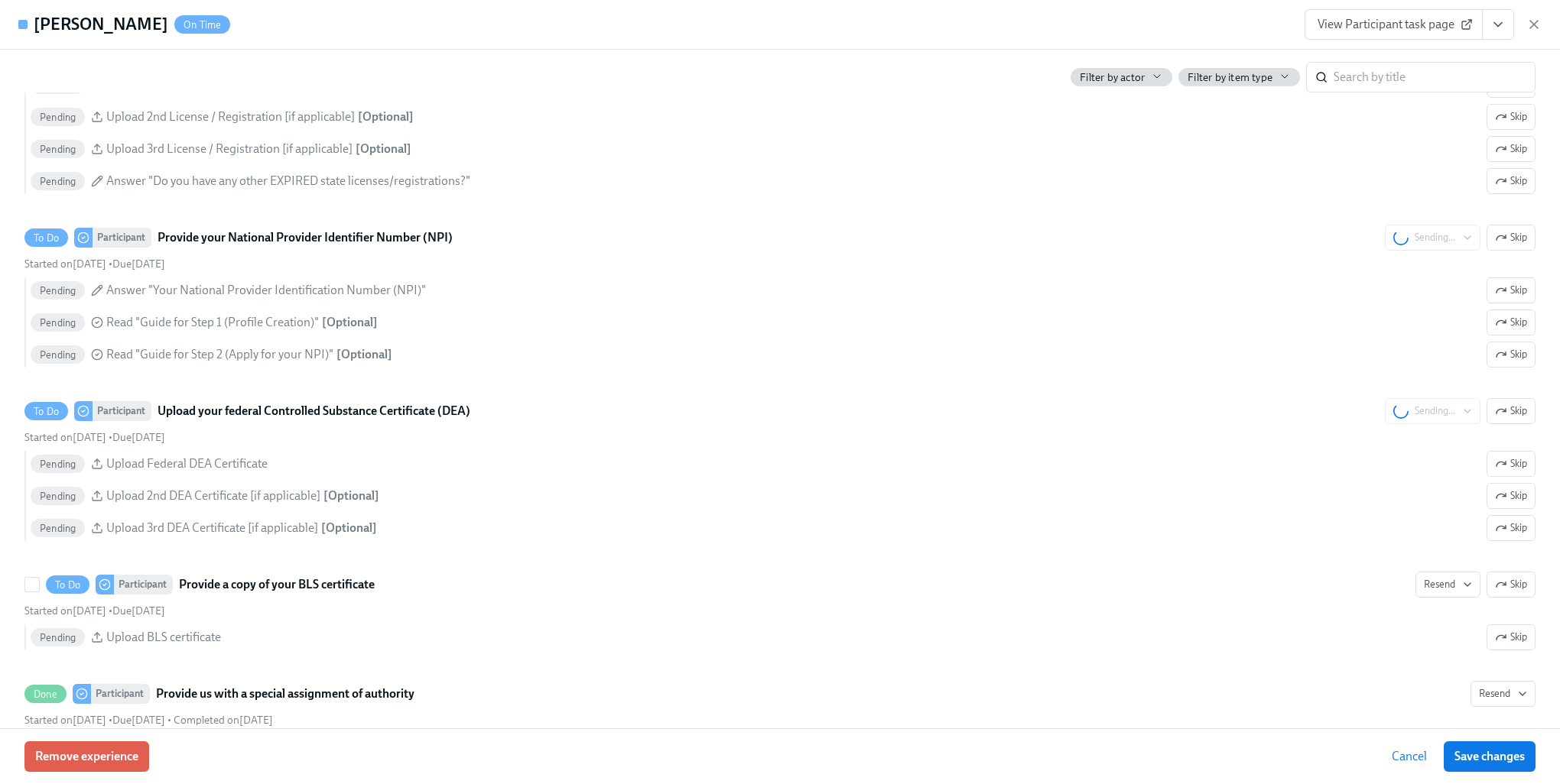
scroll to position [2905, 0]
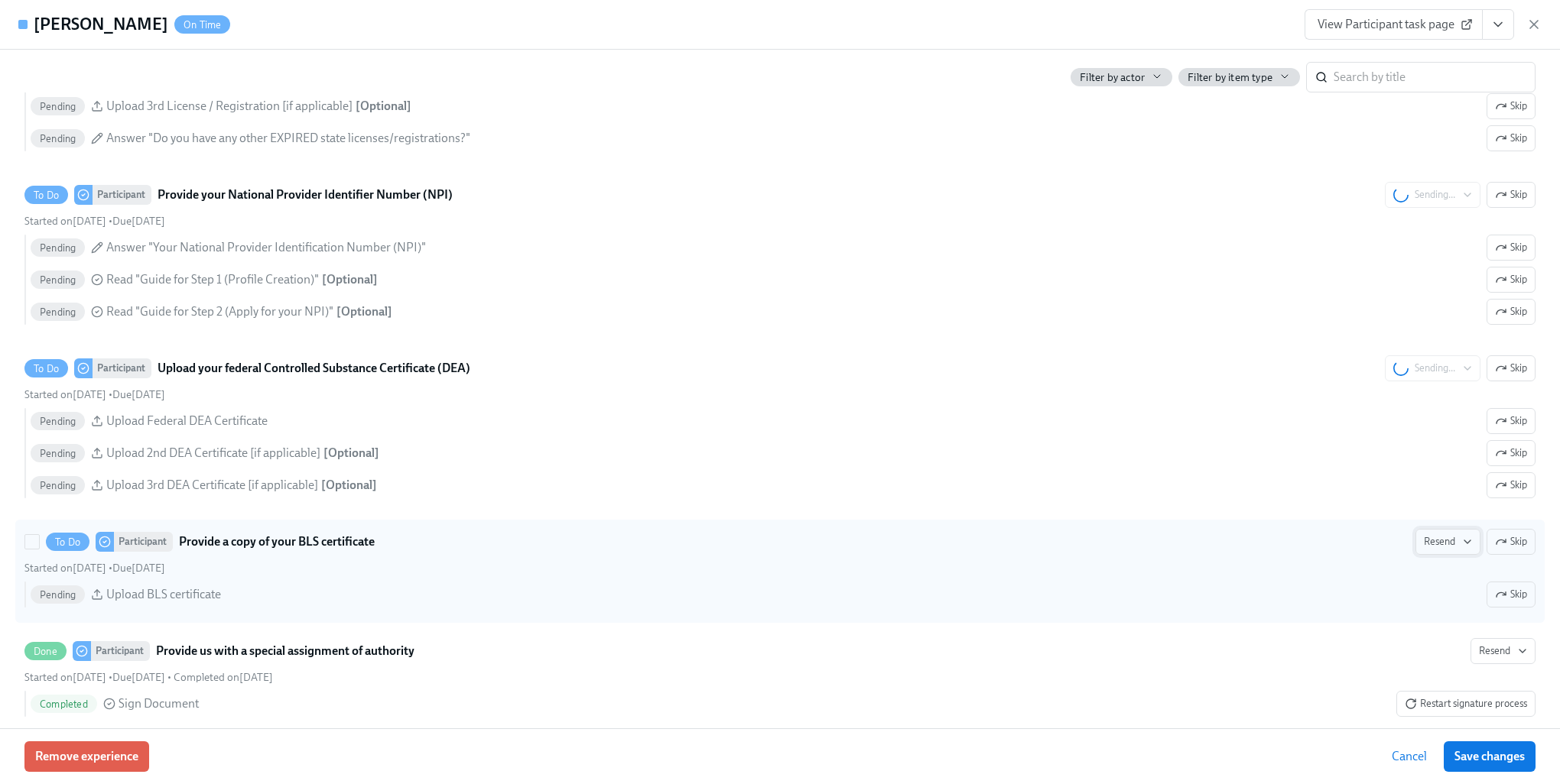
click at [1429, 550] on span "Resend" at bounding box center [1448, 542] width 48 height 15
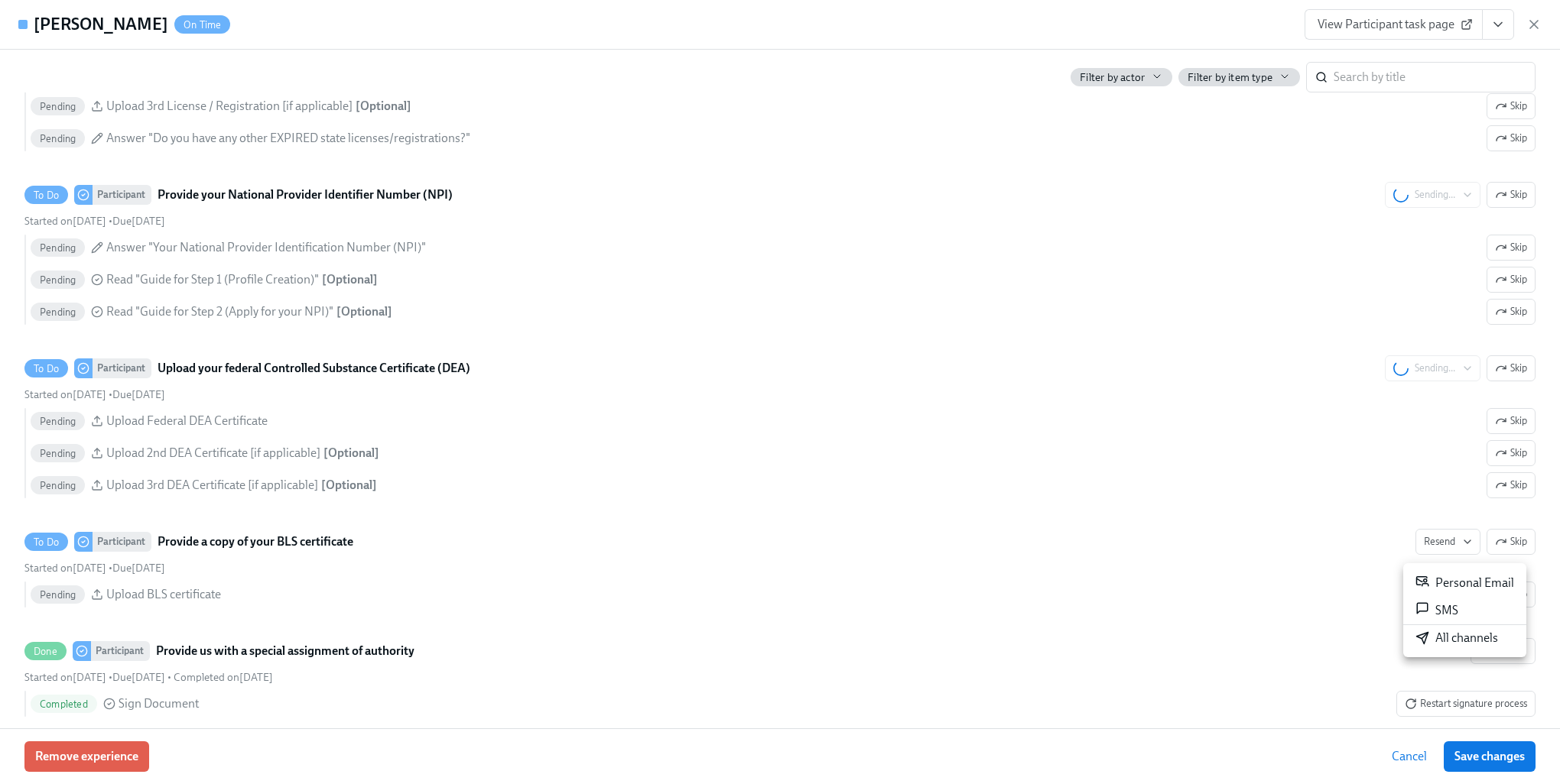
click at [1429, 635] on icon at bounding box center [1422, 638] width 13 height 13
click at [1150, 540] on div at bounding box center [780, 392] width 1560 height 784
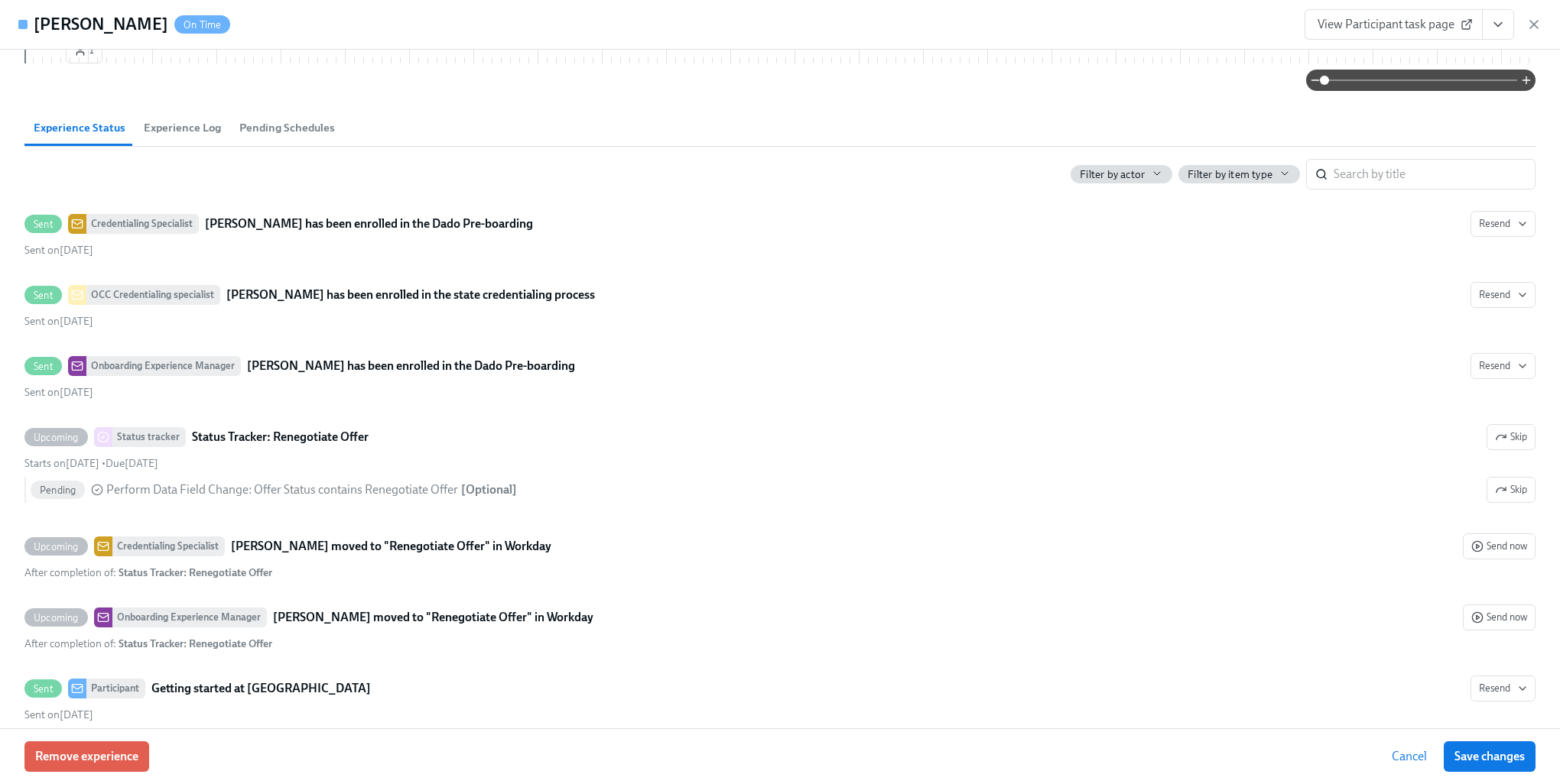
scroll to position [841, 0]
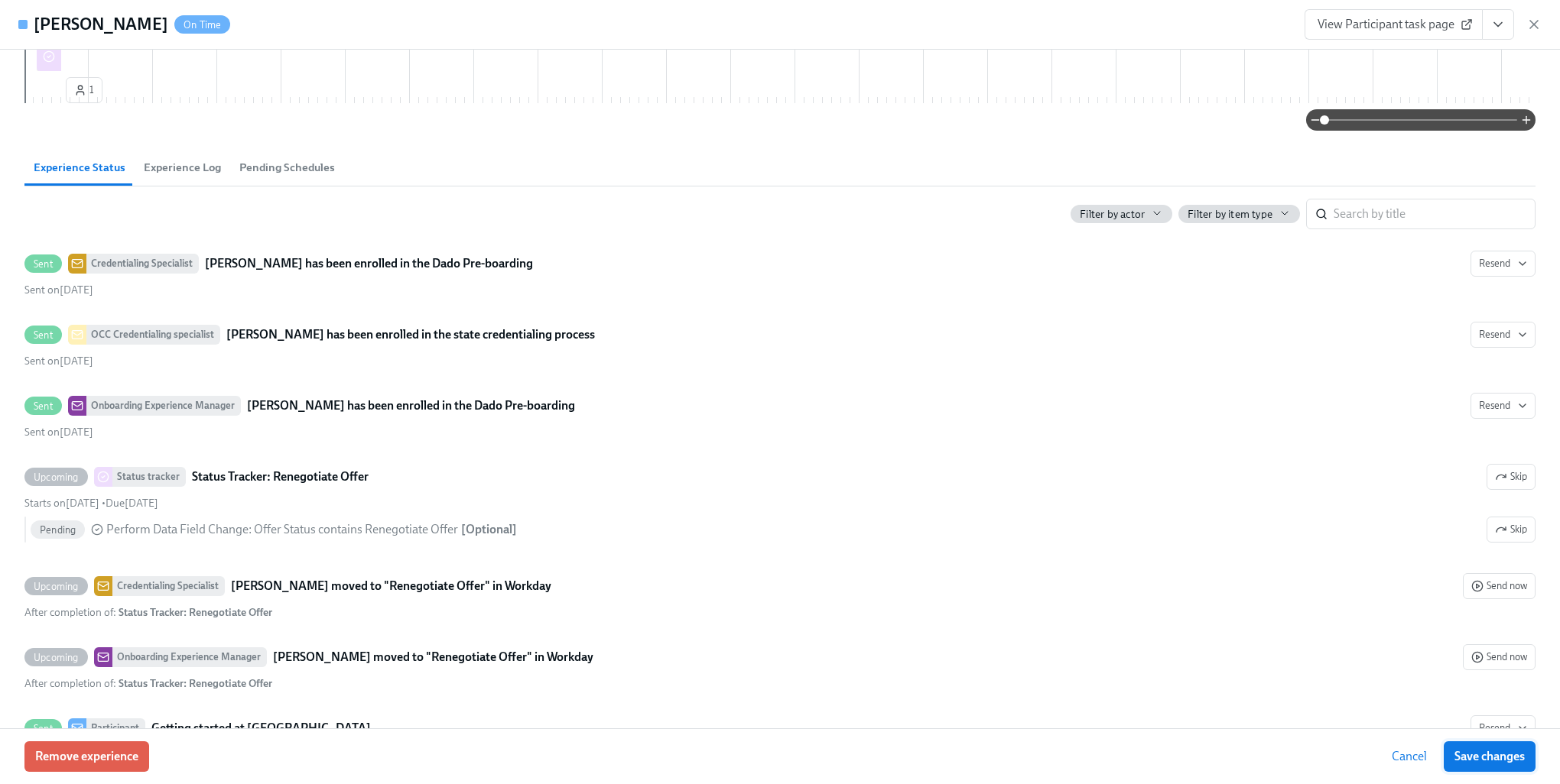
click at [1499, 766] on button "Save changes" at bounding box center [1490, 756] width 92 height 30
